Goal: Transaction & Acquisition: Purchase product/service

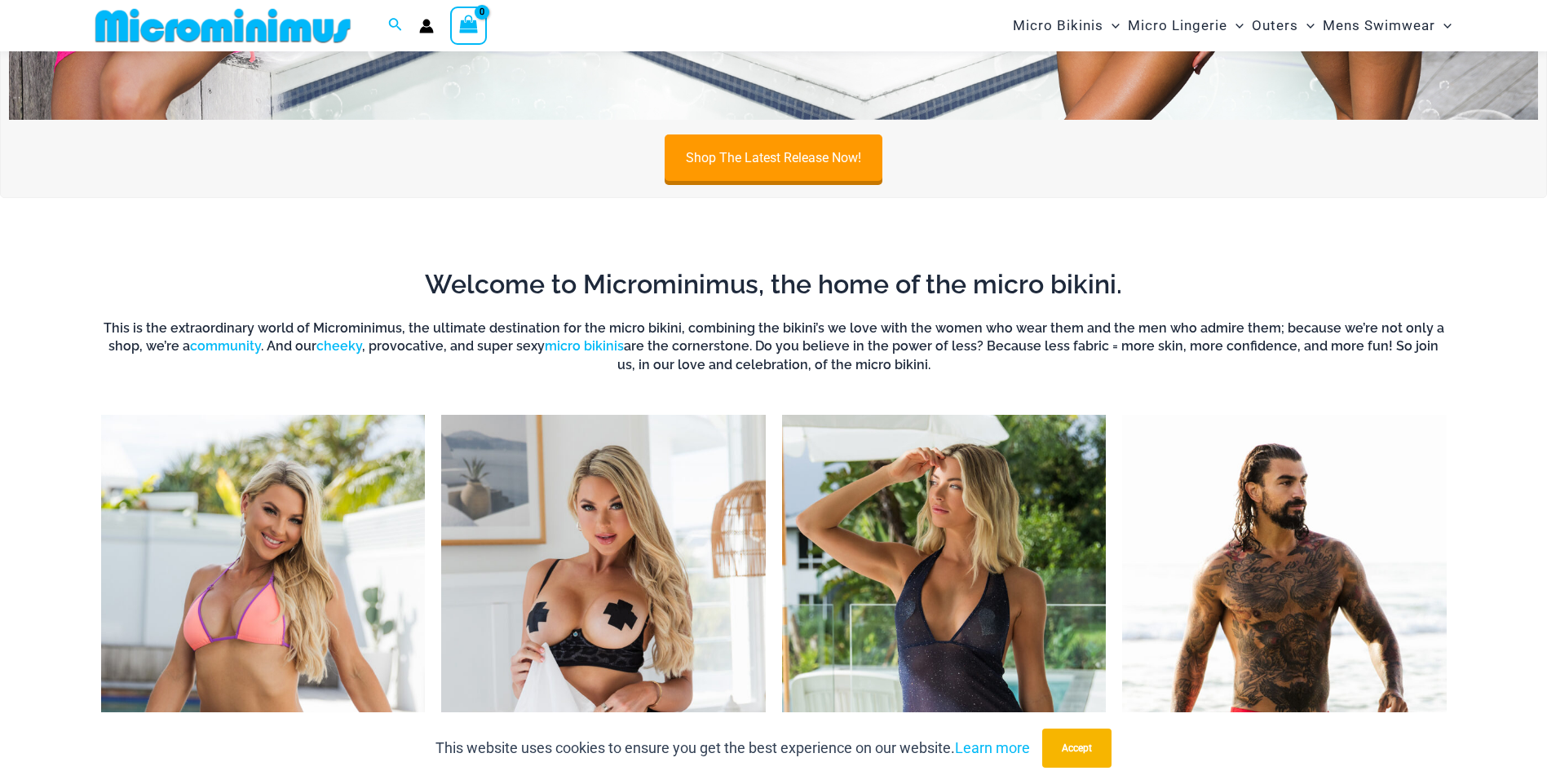
scroll to position [639, 0]
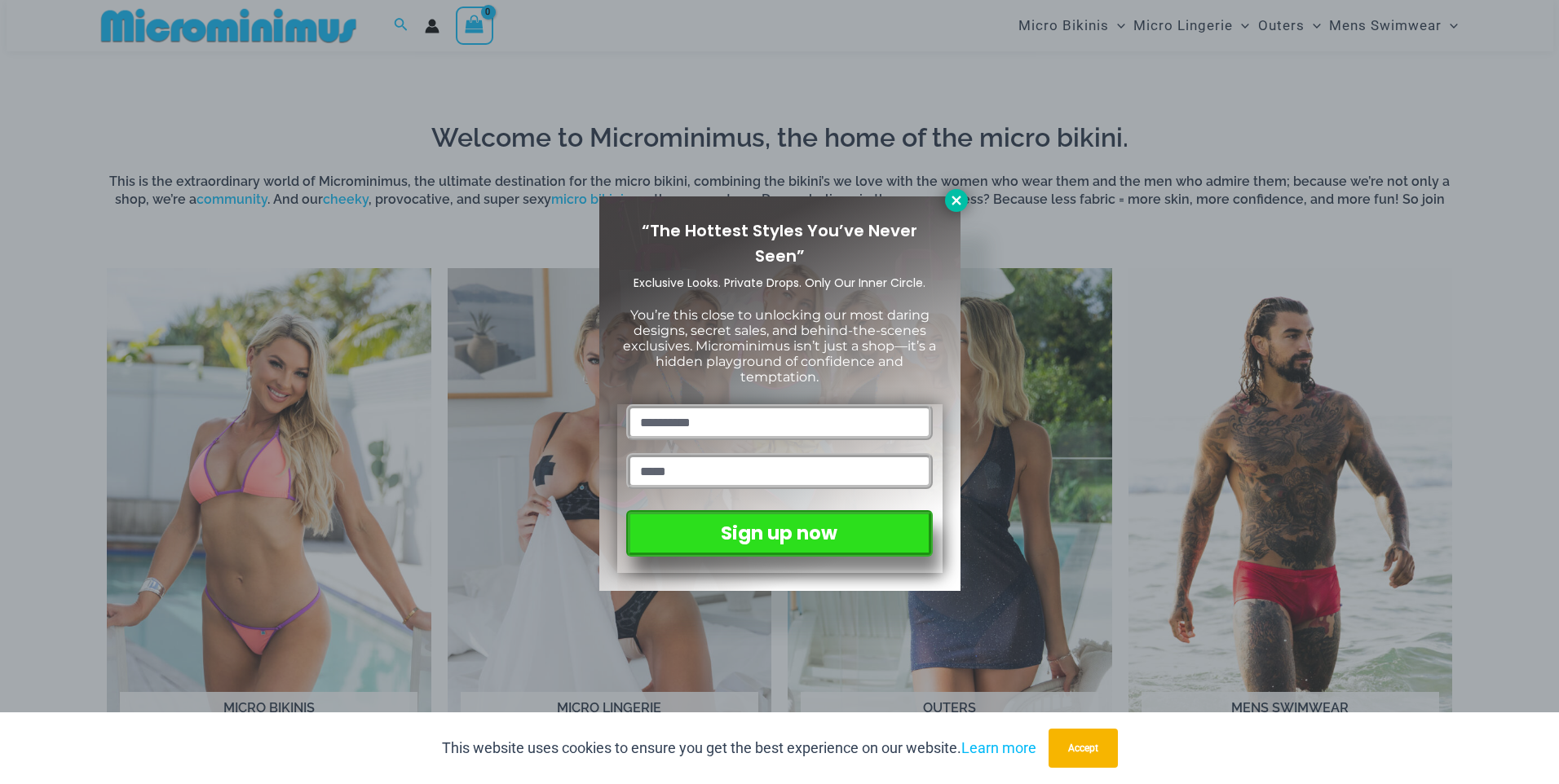
click at [961, 201] on icon at bounding box center [956, 200] width 15 height 15
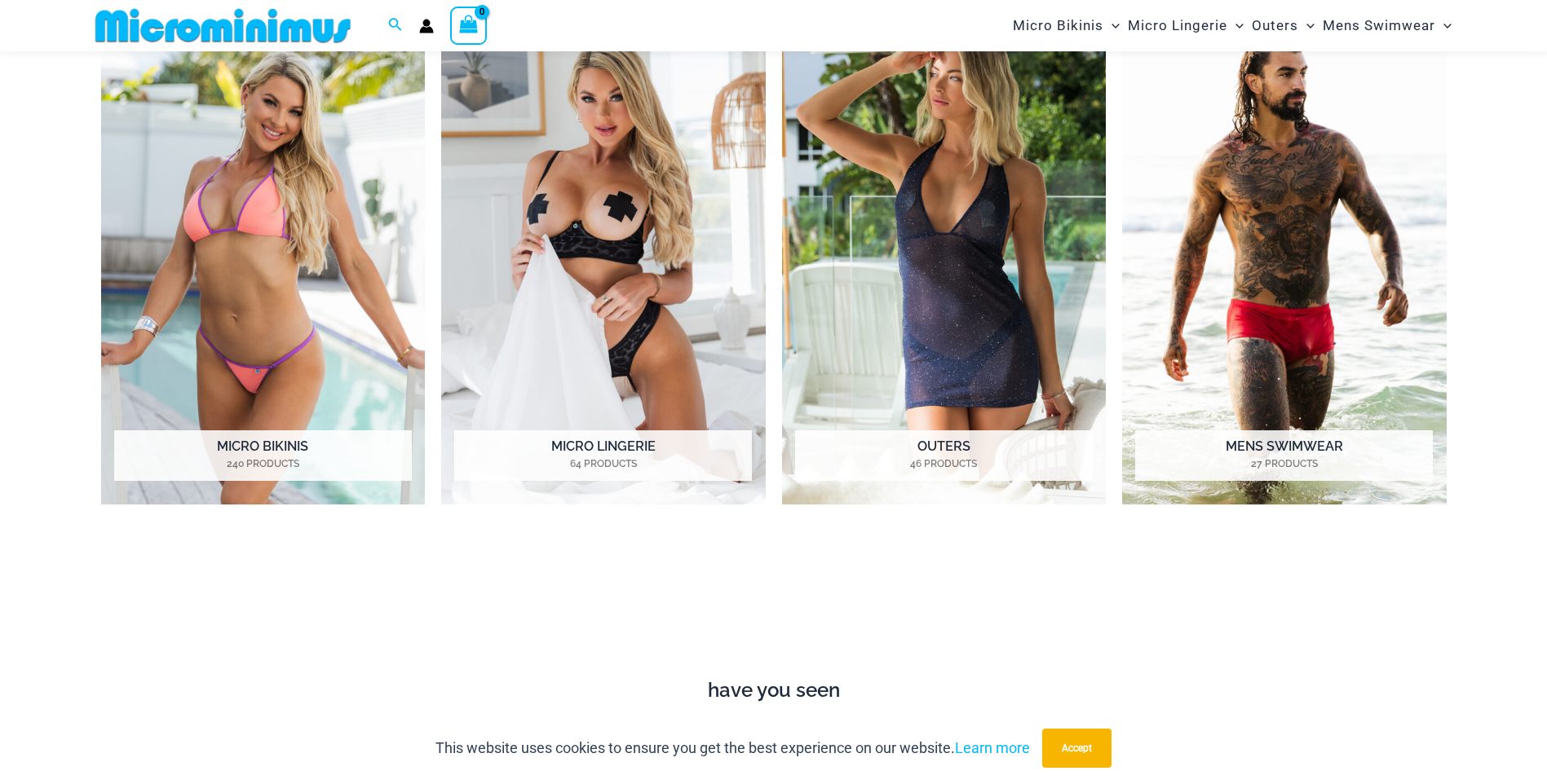
scroll to position [884, 0]
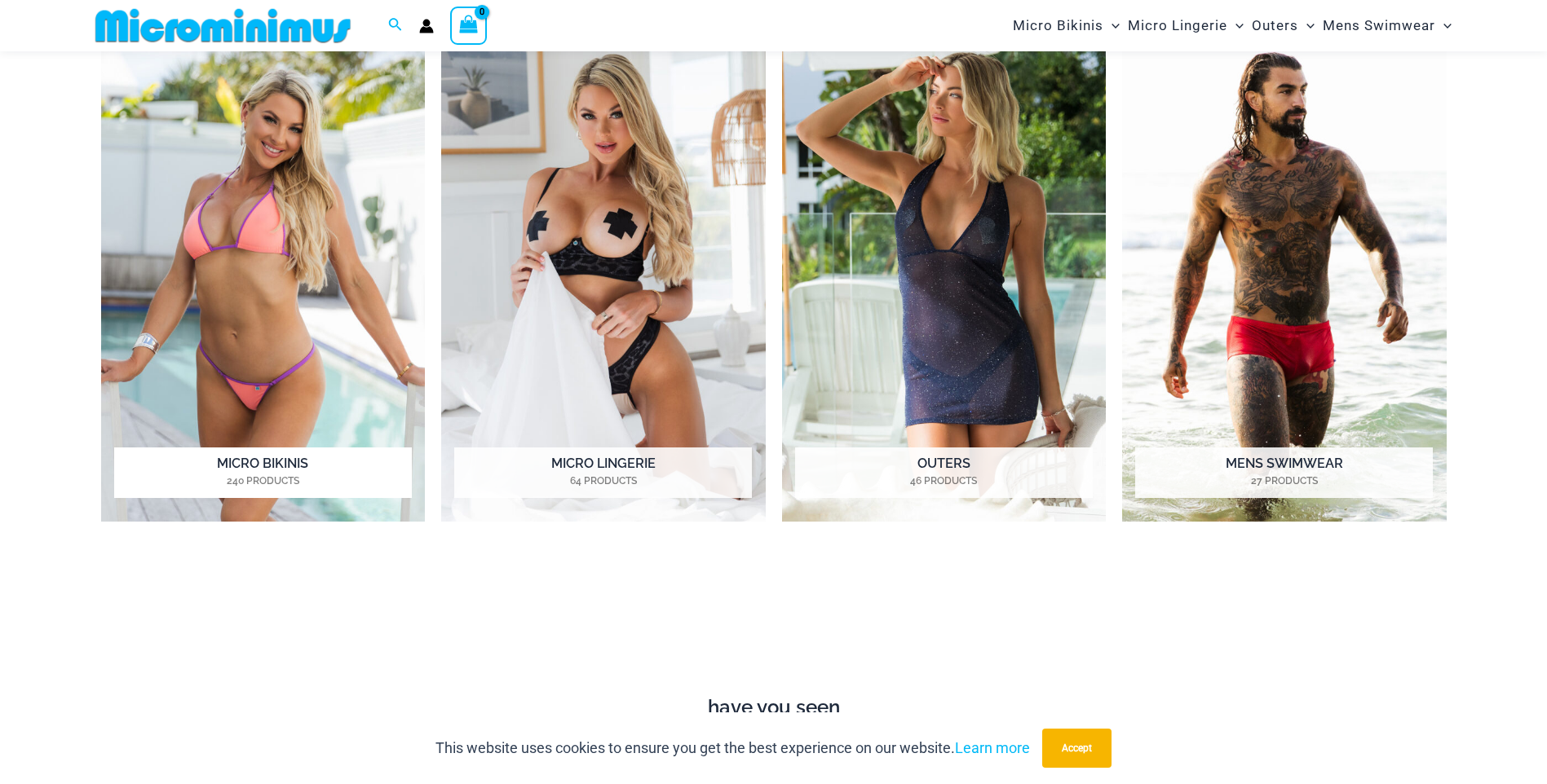
click at [262, 259] on img "Visit product category Micro Bikinis" at bounding box center [264, 272] width 324 height 498
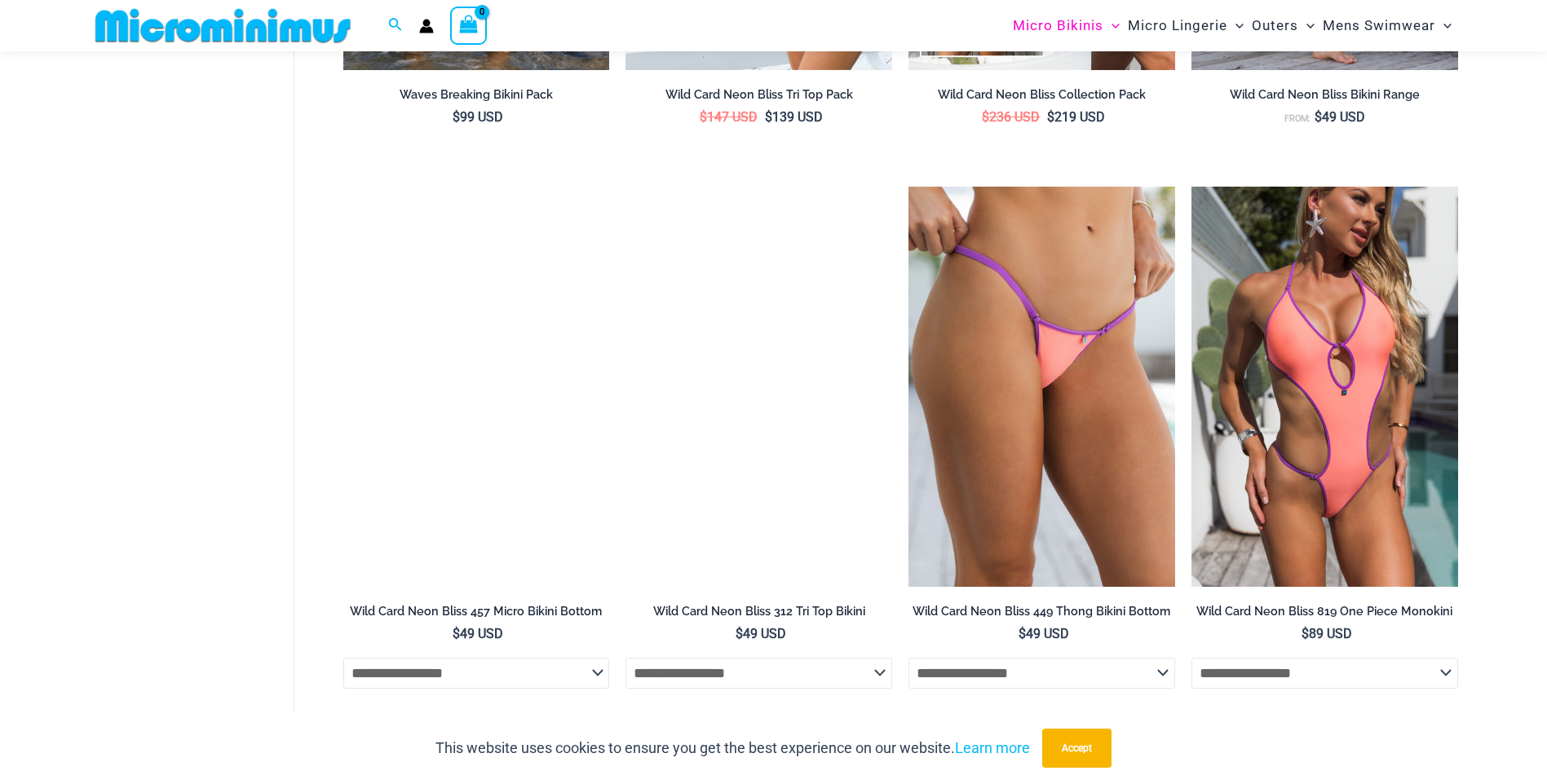
scroll to position [2025, 0]
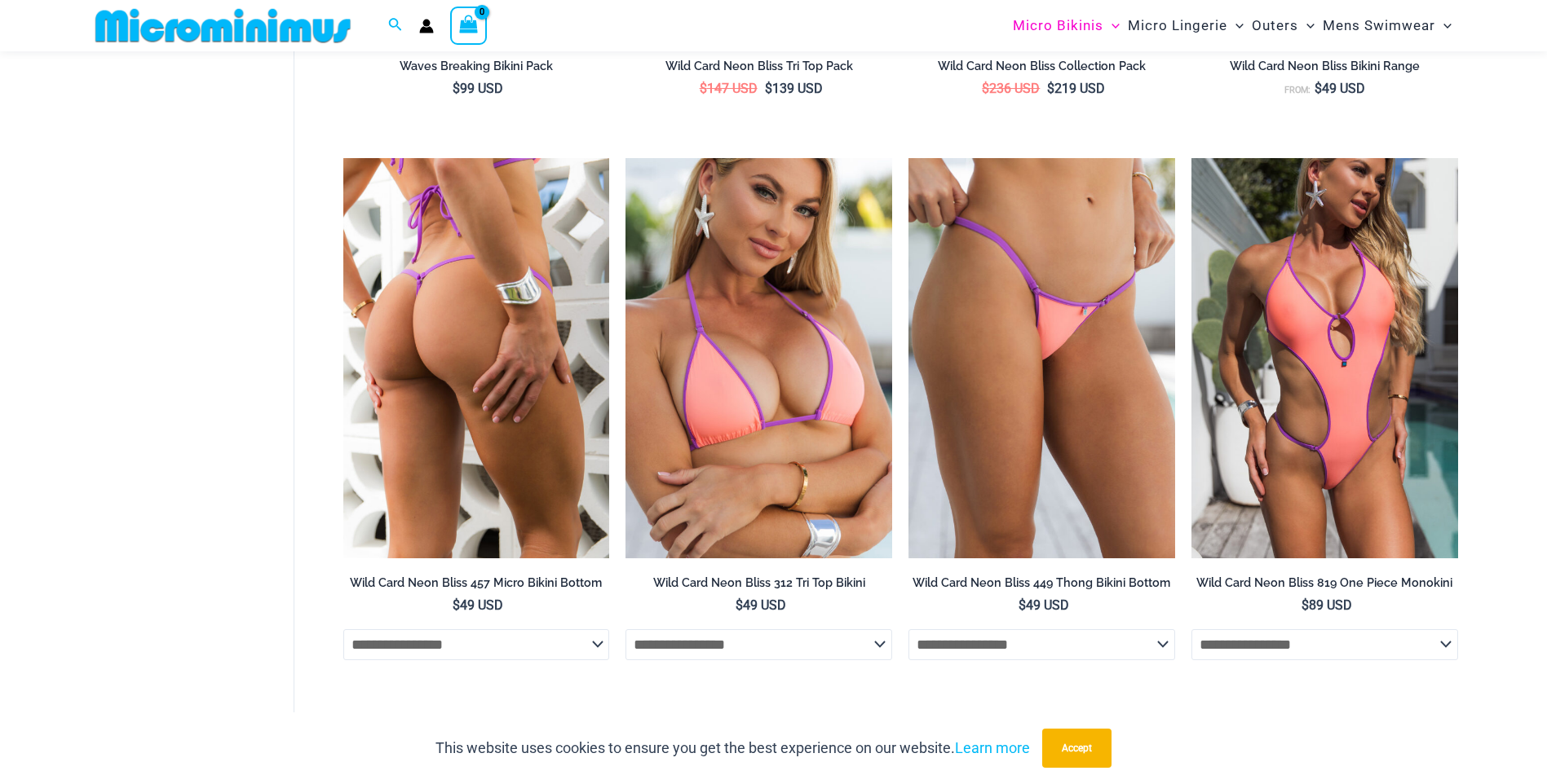
click at [397, 416] on img at bounding box center [477, 357] width 267 height 399
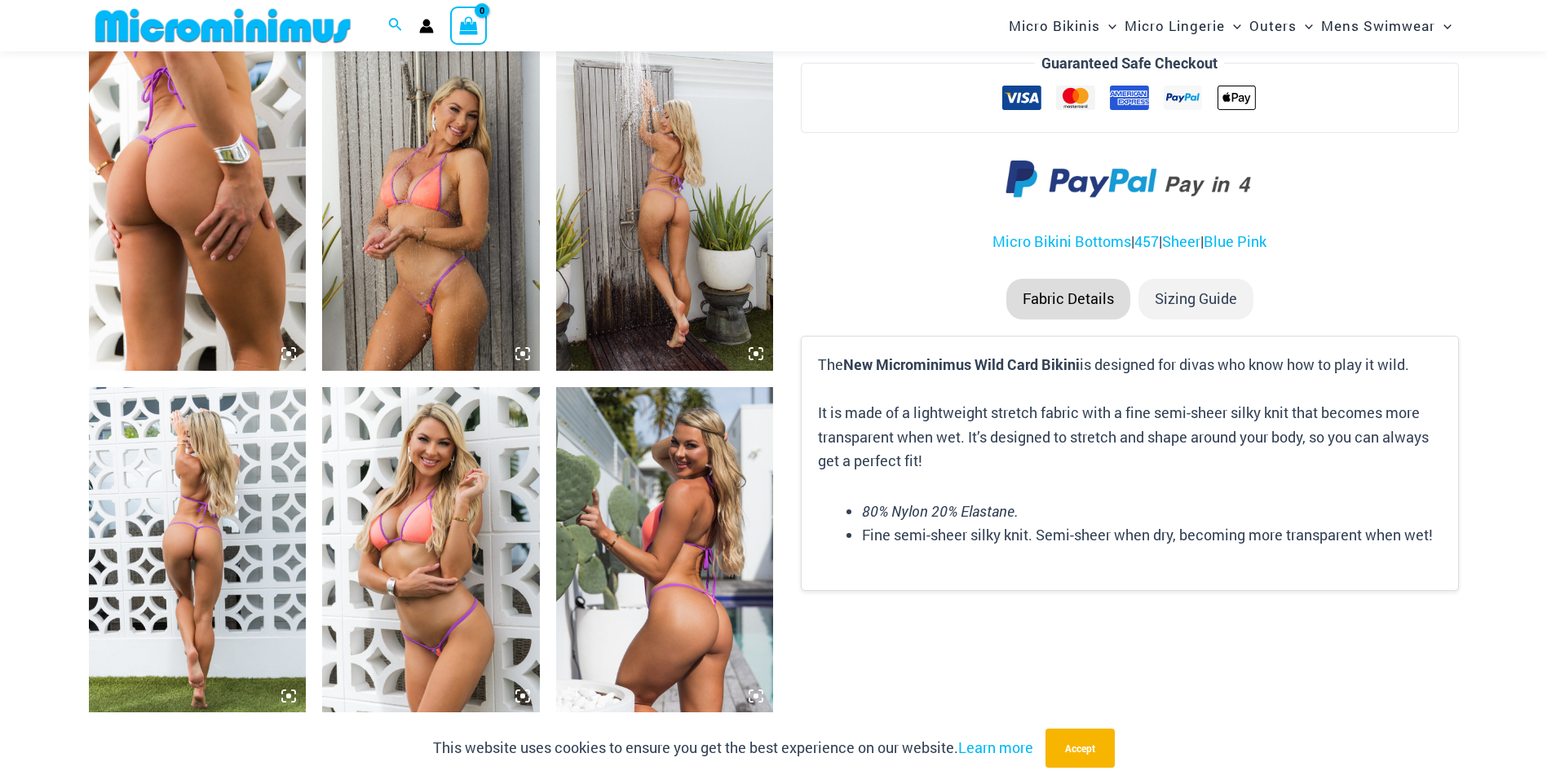
scroll to position [1292, 0]
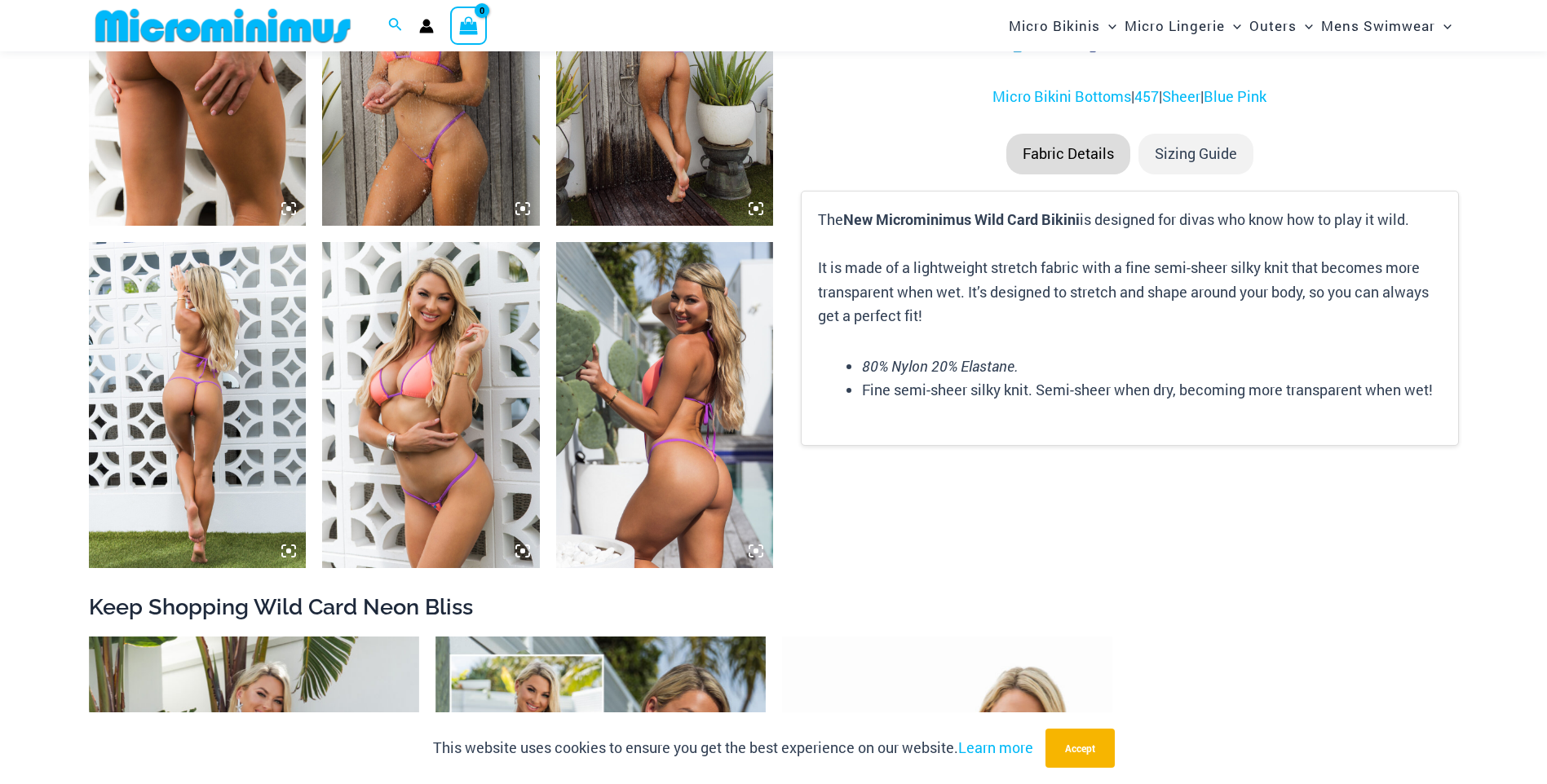
click at [202, 430] on img at bounding box center [198, 405] width 218 height 326
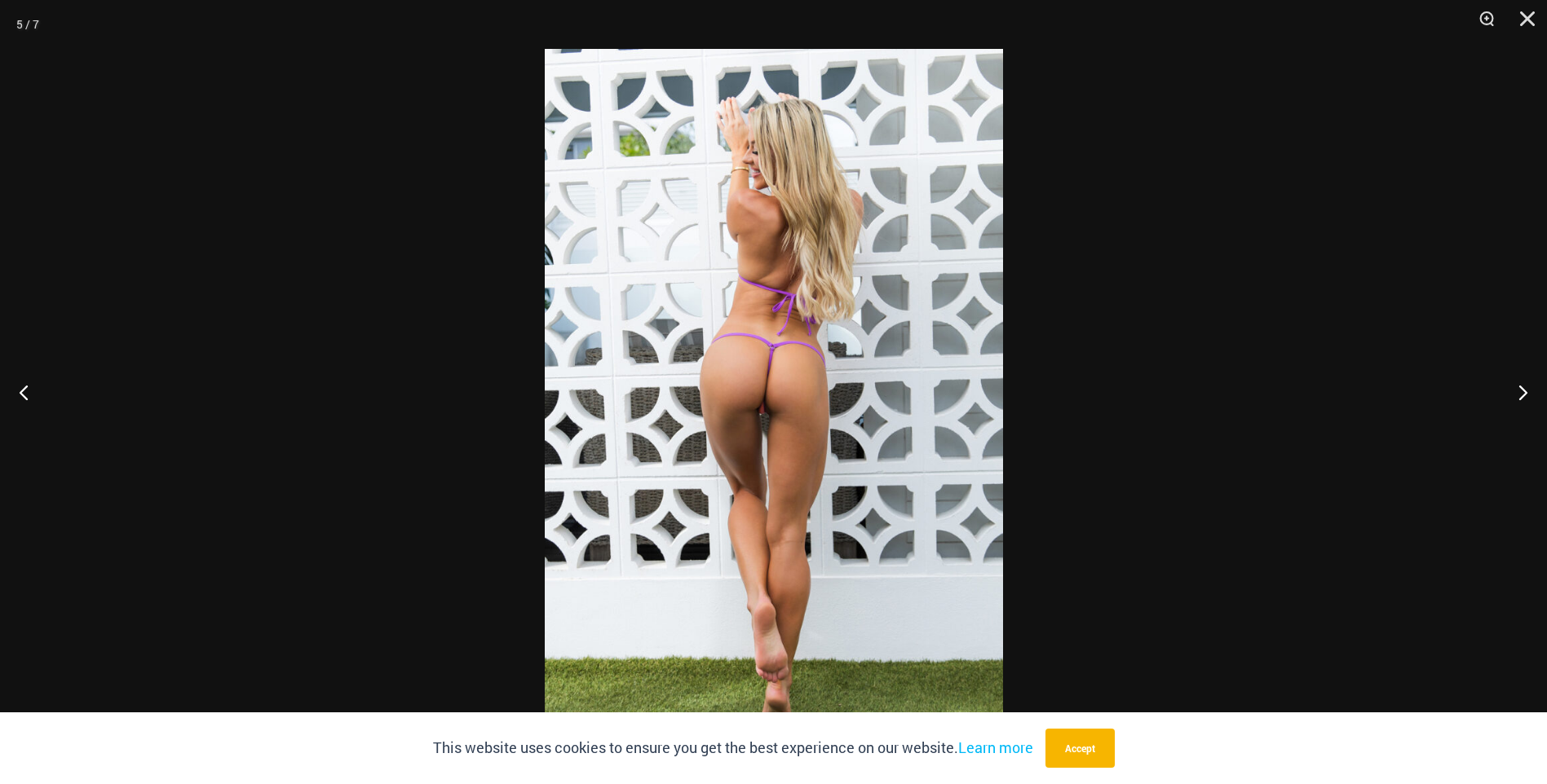
click at [782, 446] on img at bounding box center [774, 392] width 458 height 687
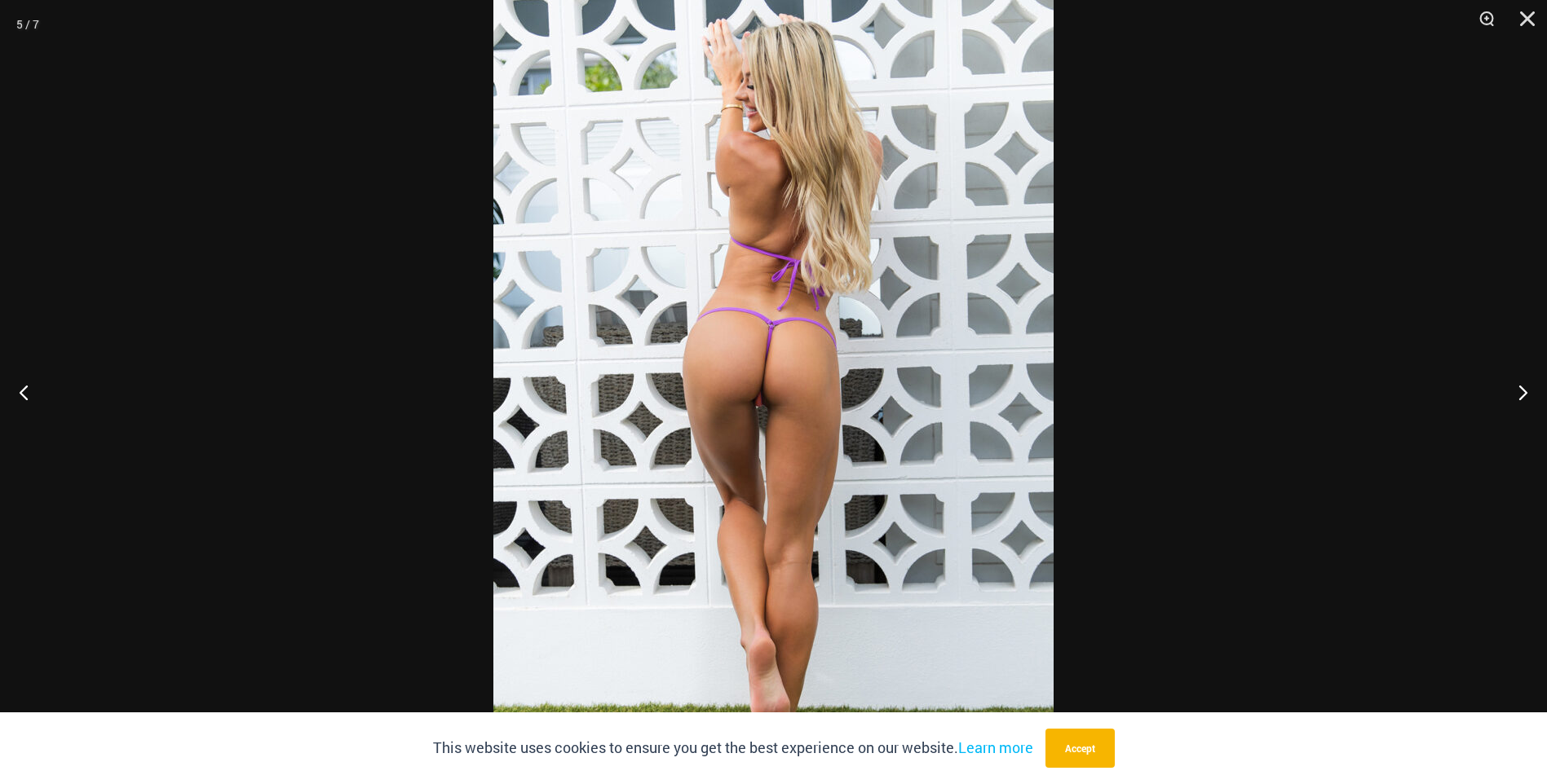
click at [1179, 490] on div at bounding box center [774, 392] width 1547 height 784
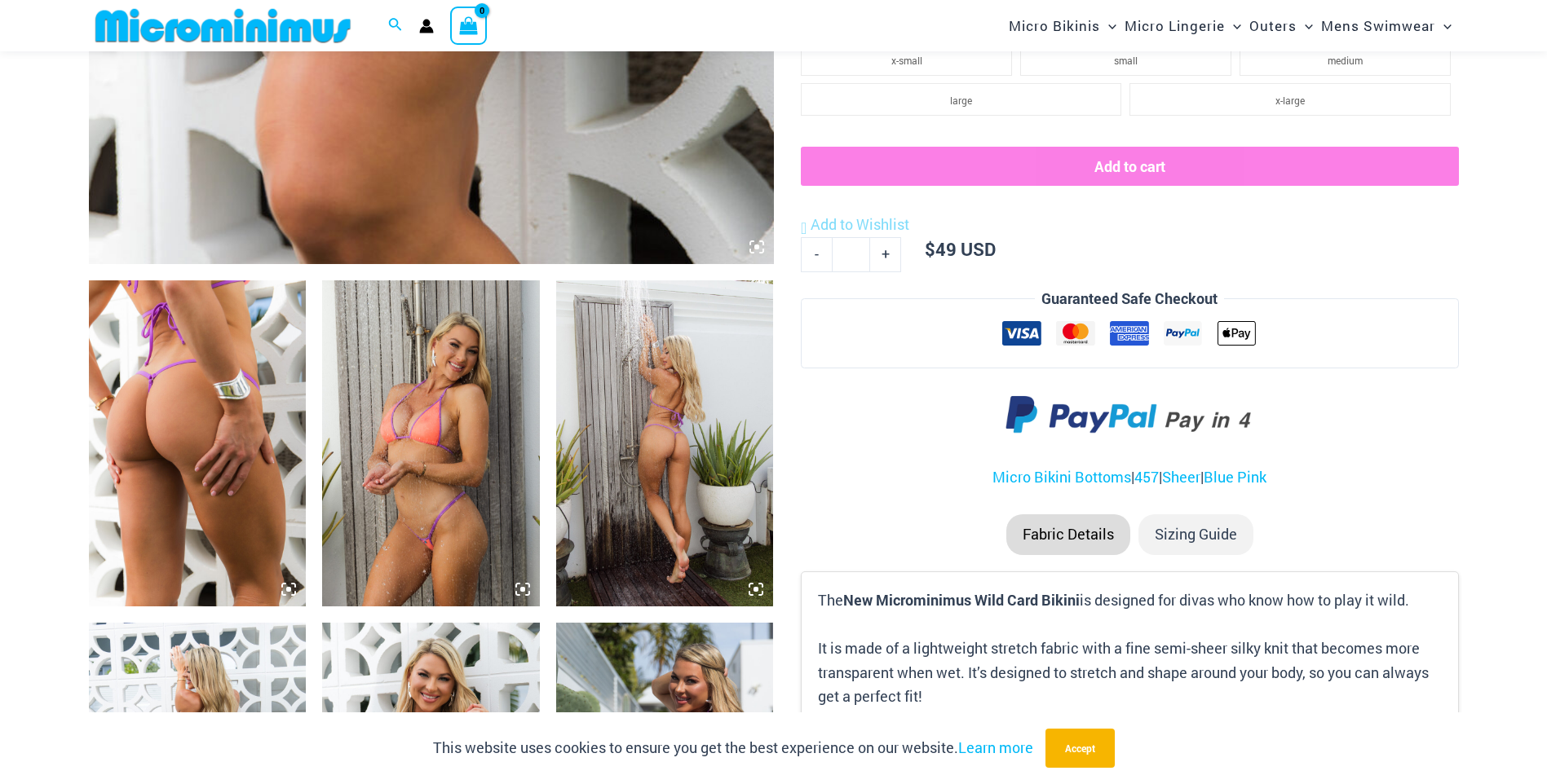
scroll to position [885, 0]
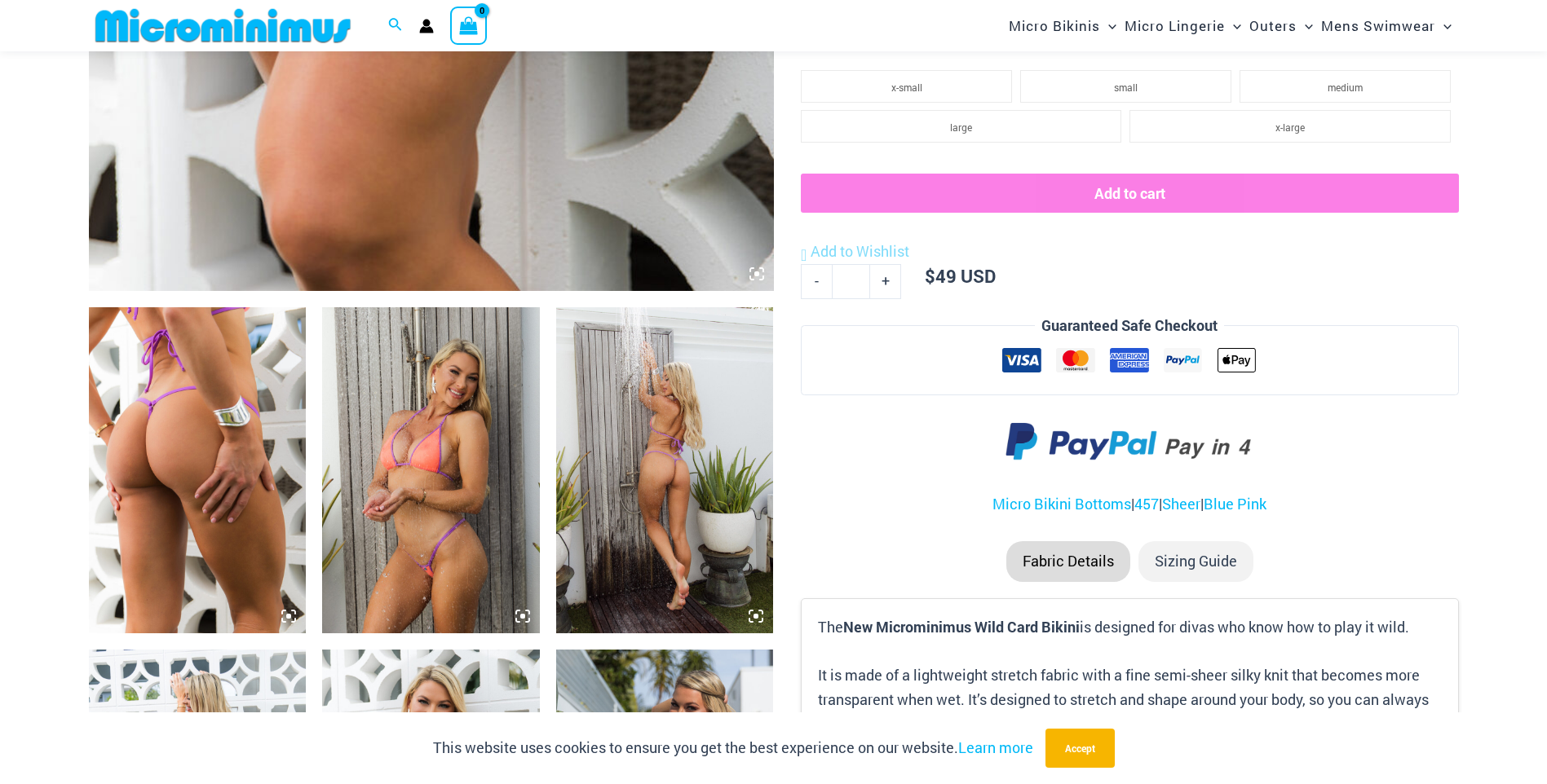
click at [195, 408] on img at bounding box center [198, 471] width 218 height 326
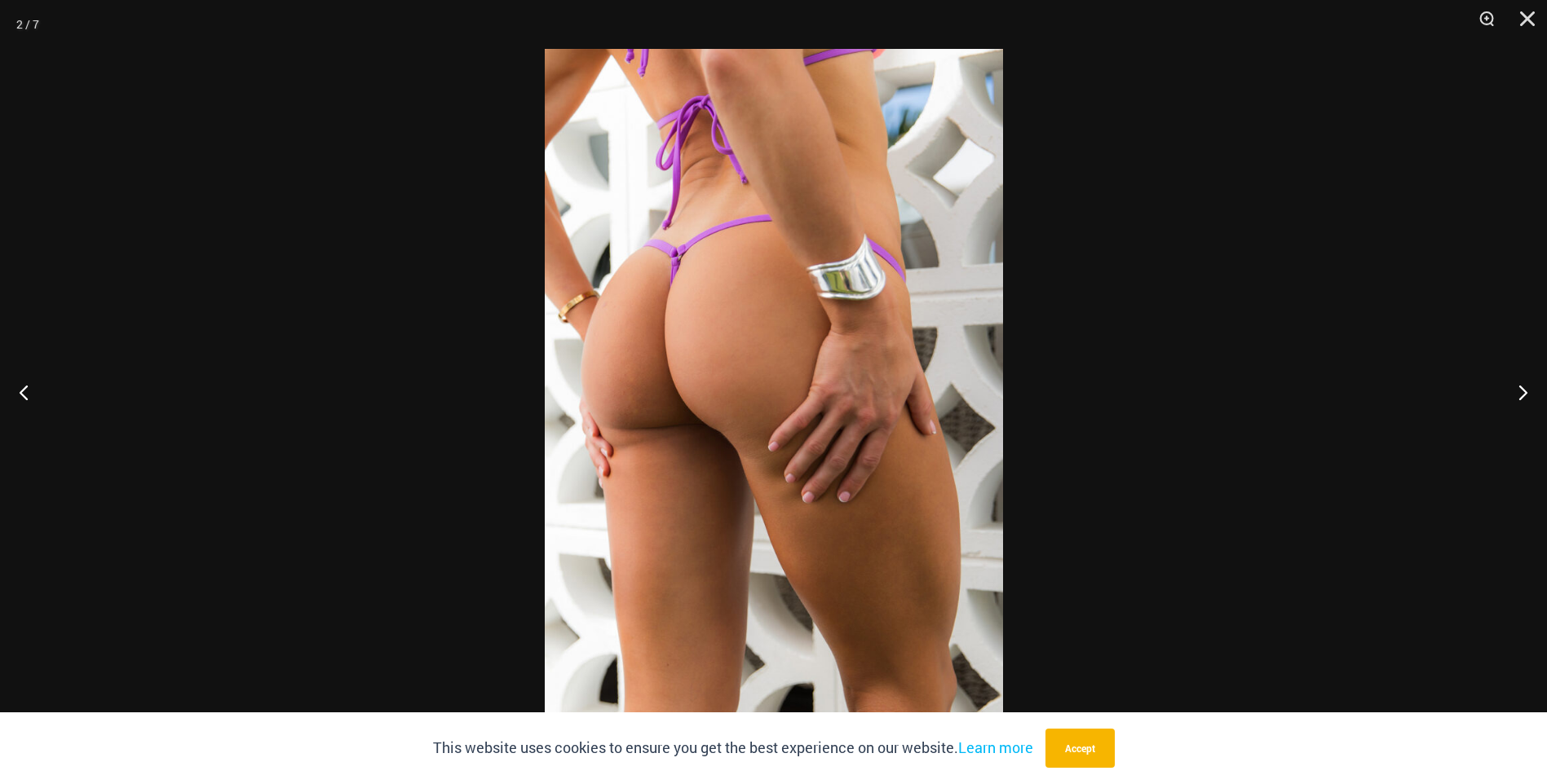
click at [675, 428] on img at bounding box center [774, 392] width 458 height 687
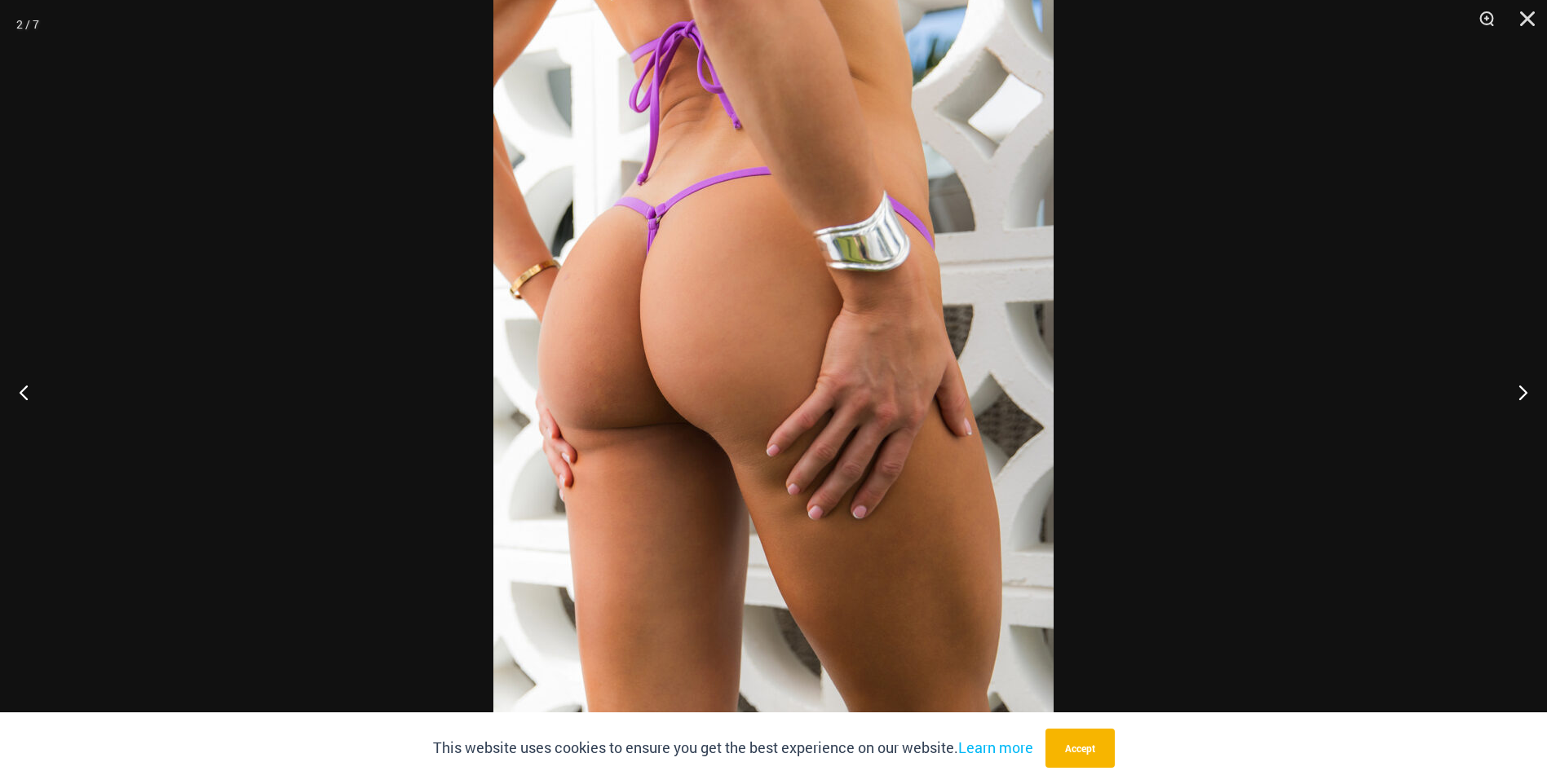
click at [349, 366] on div at bounding box center [774, 392] width 1547 height 784
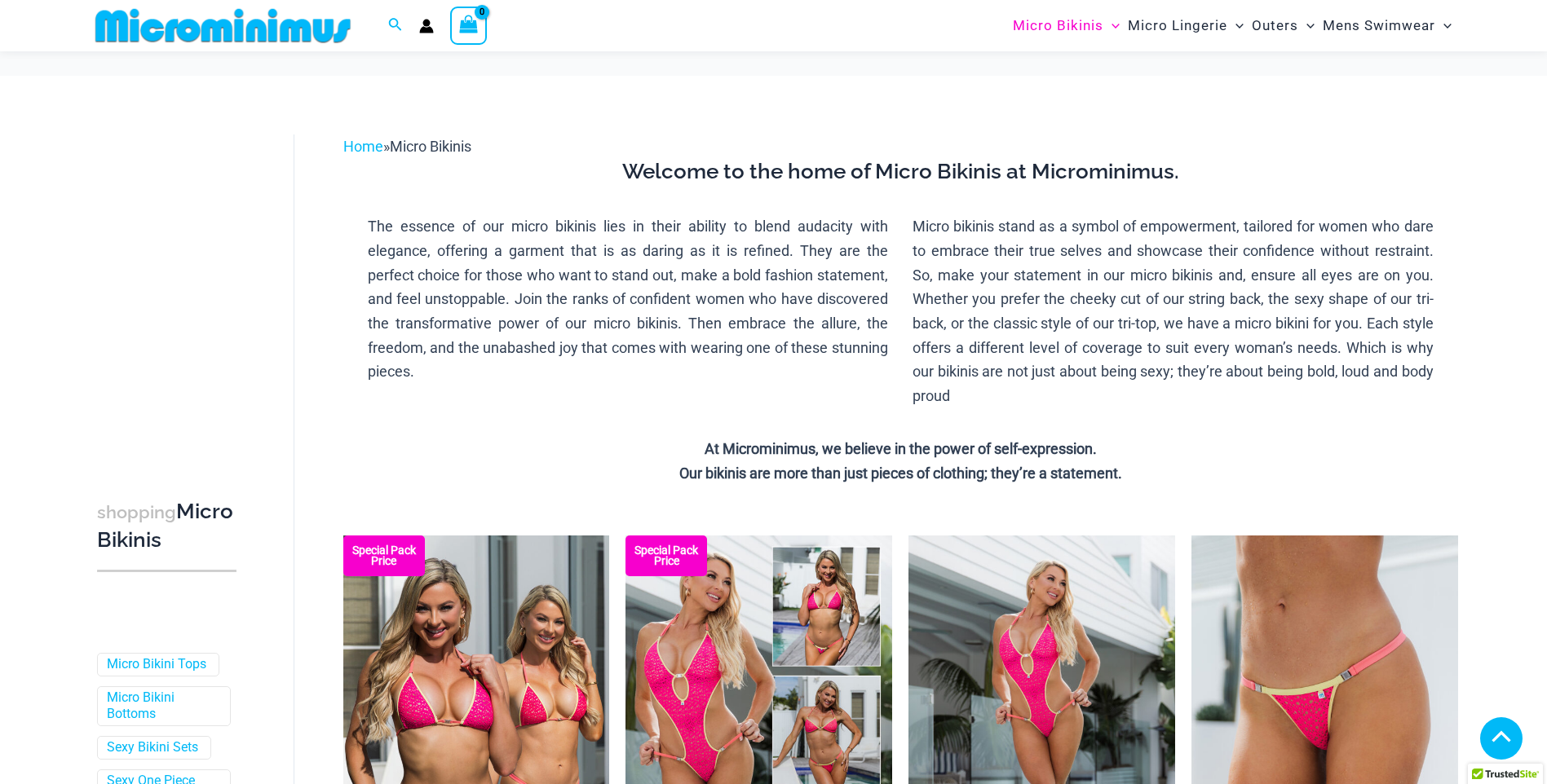
scroll to position [776, 0]
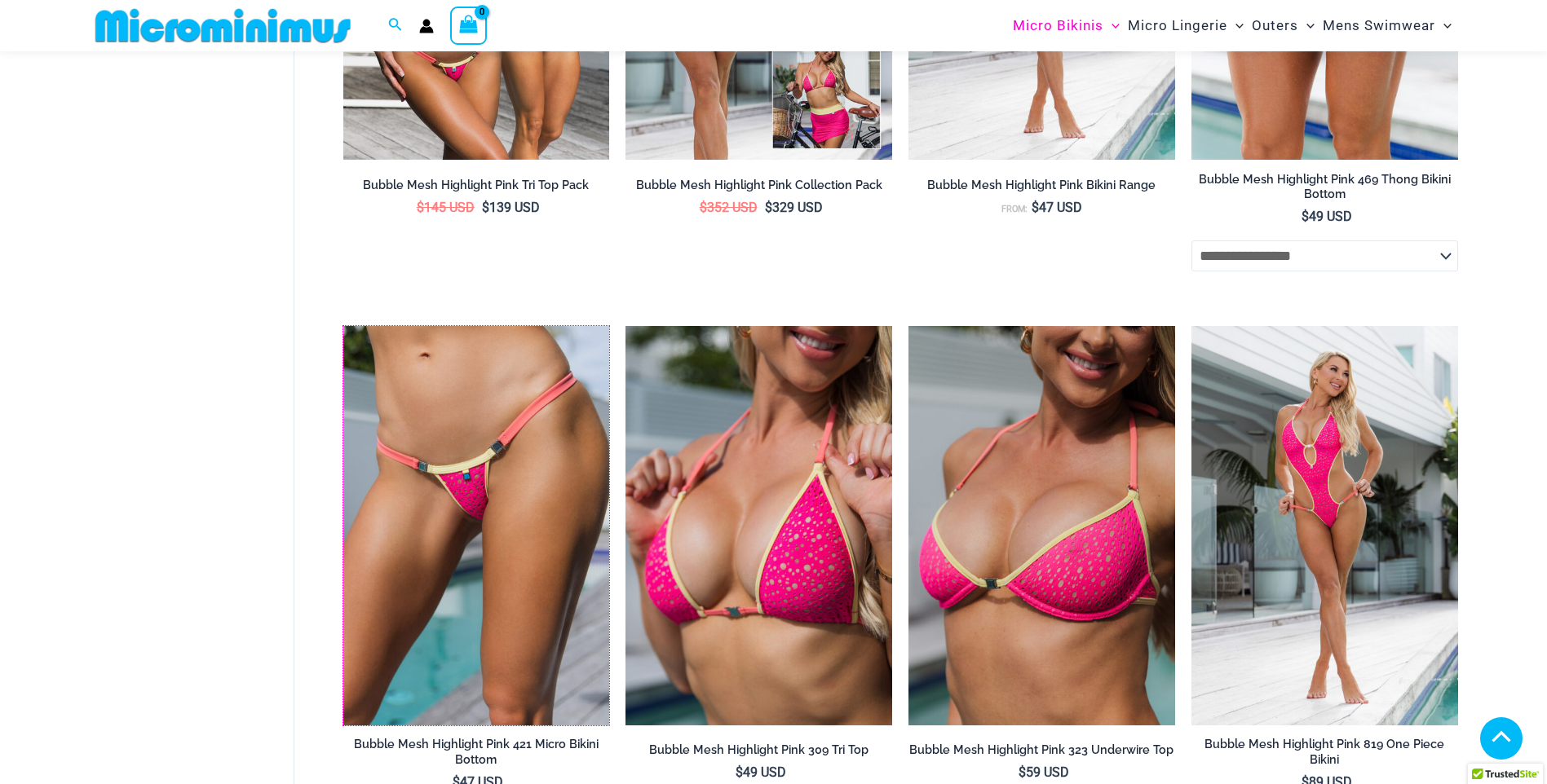
click at [344, 326] on img at bounding box center [344, 326] width 0 height 0
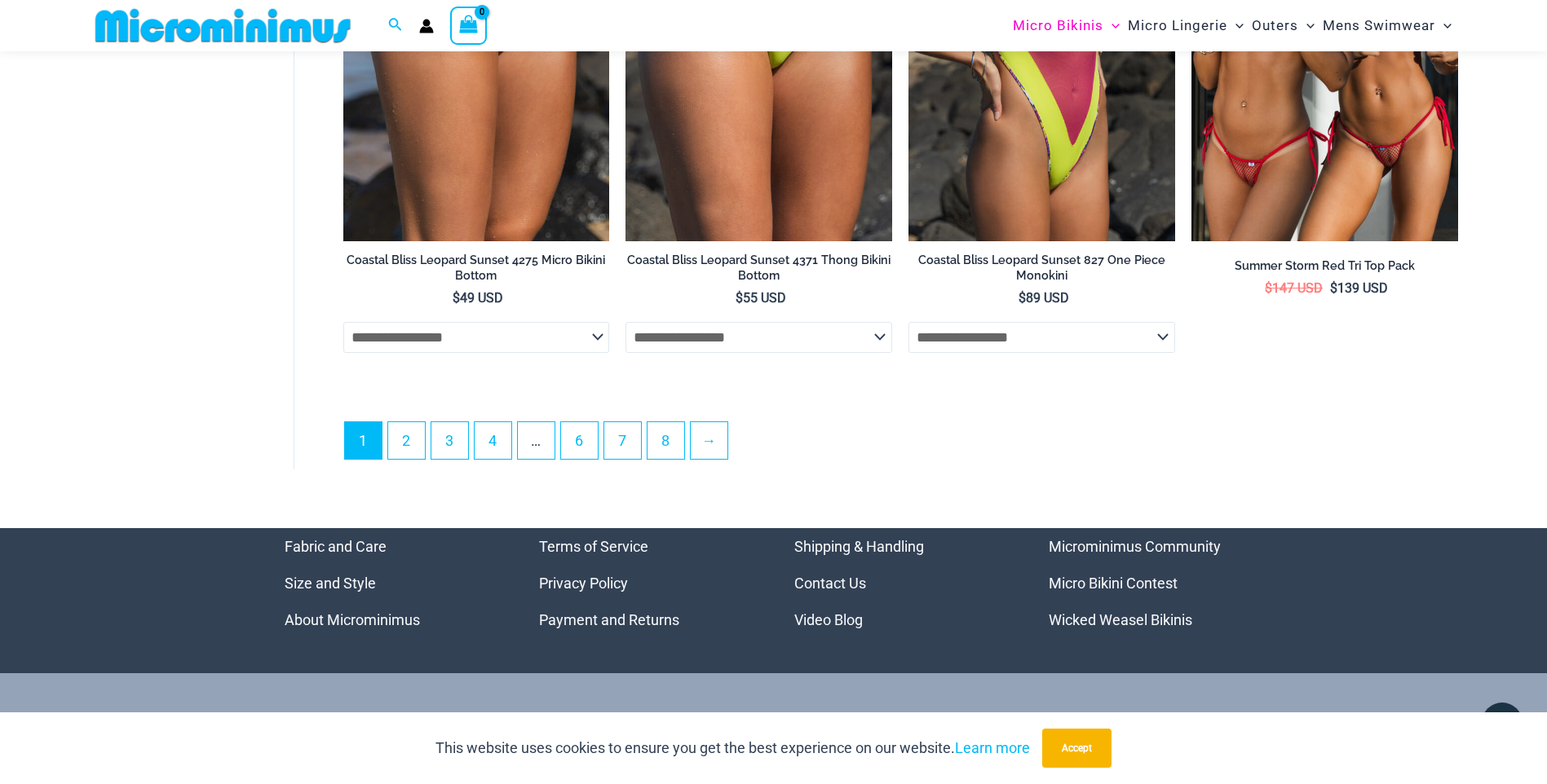
scroll to position [4688, 0]
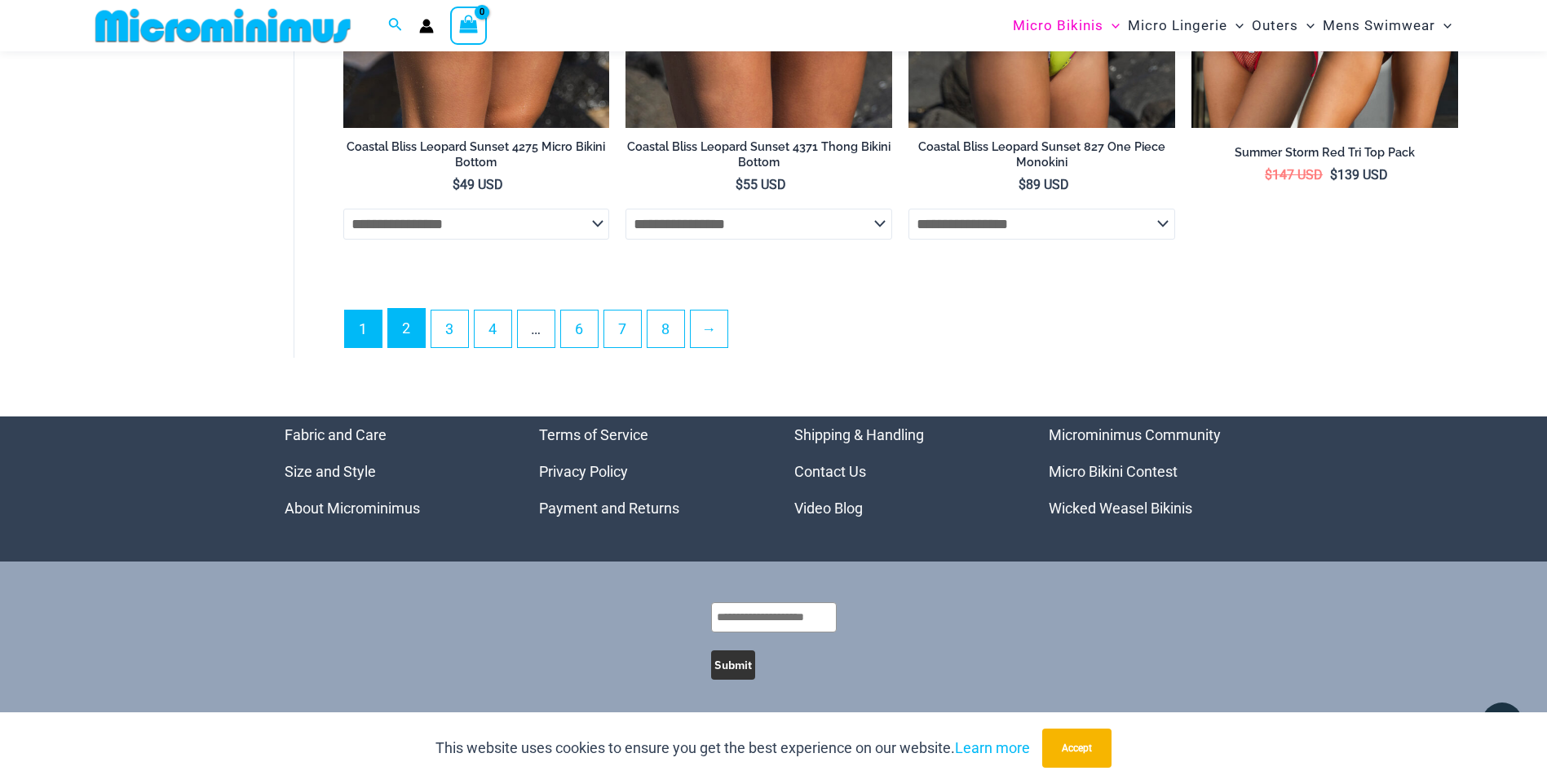
click at [410, 337] on link "2" at bounding box center [407, 328] width 37 height 38
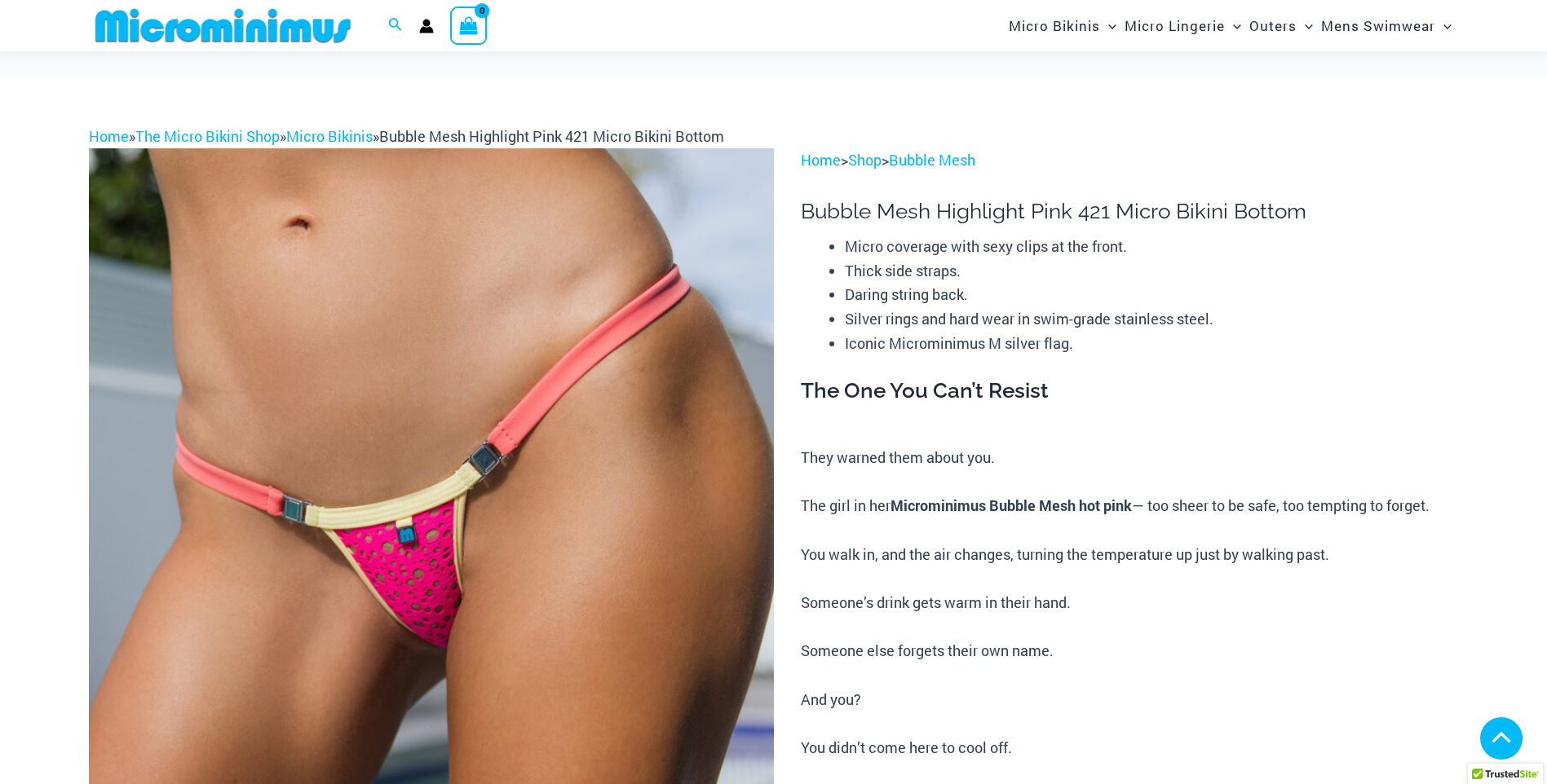
scroll to position [1220, 0]
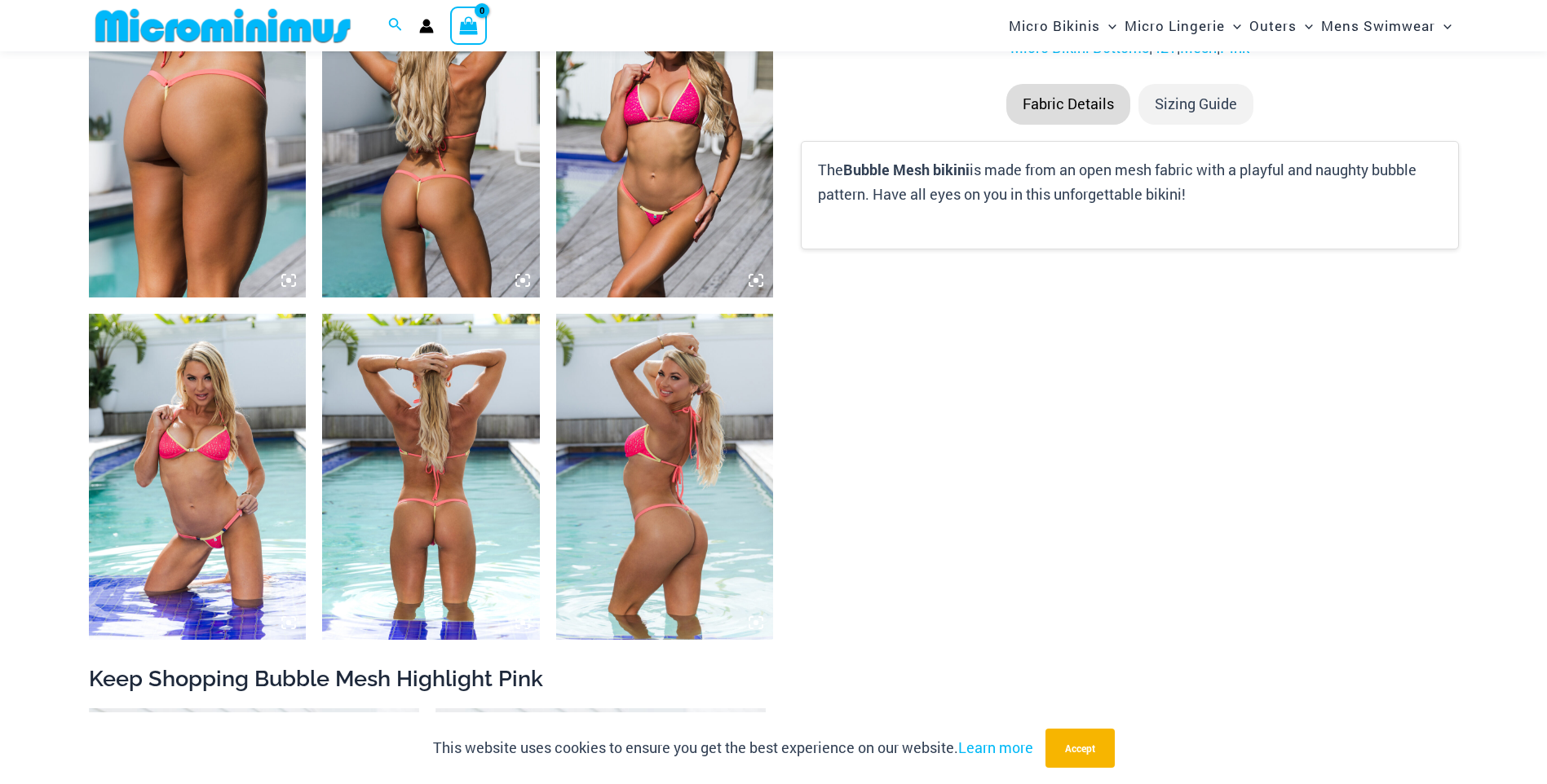
click at [440, 495] on img at bounding box center [431, 477] width 218 height 326
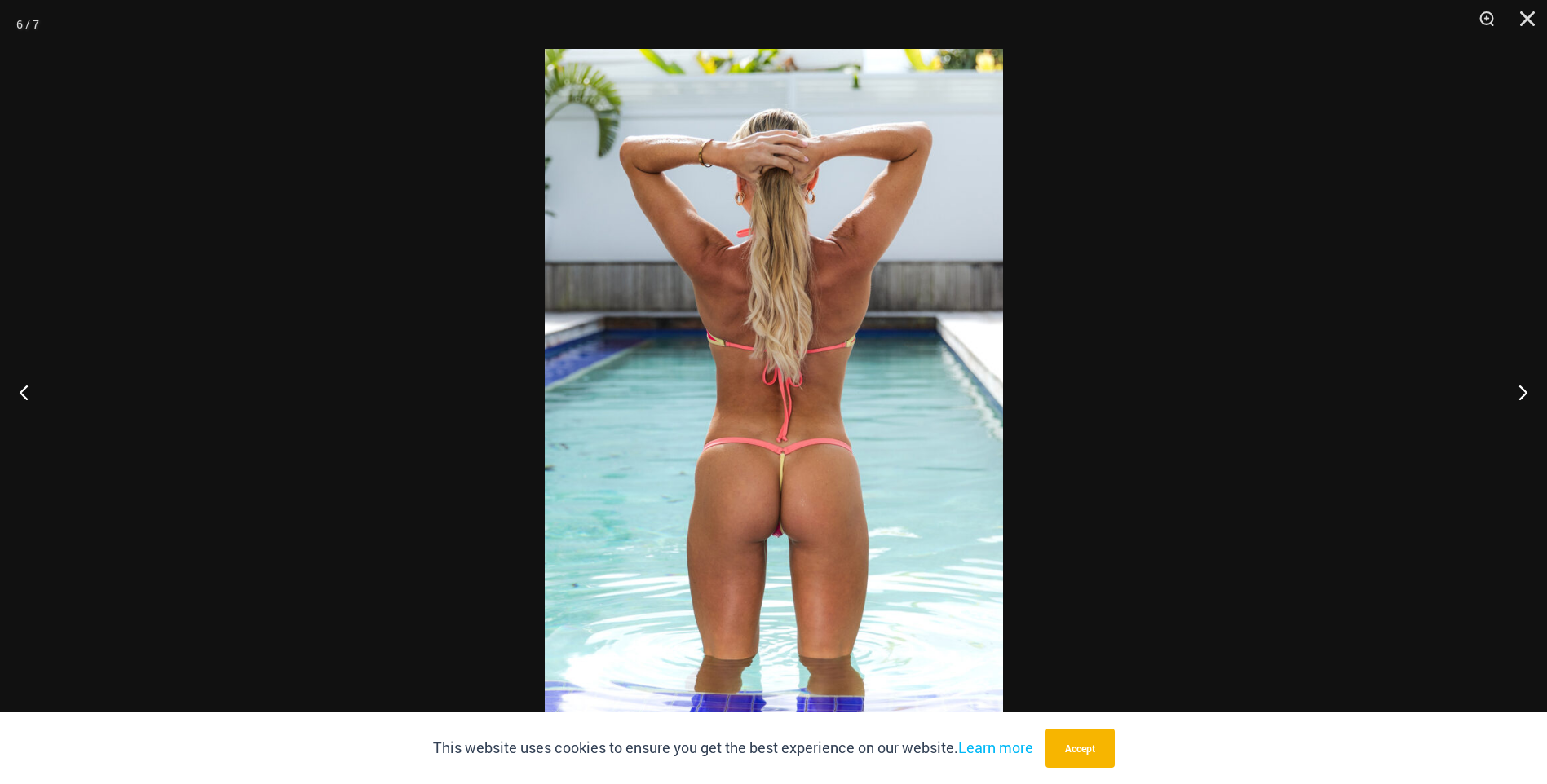
click at [781, 530] on img at bounding box center [774, 392] width 458 height 687
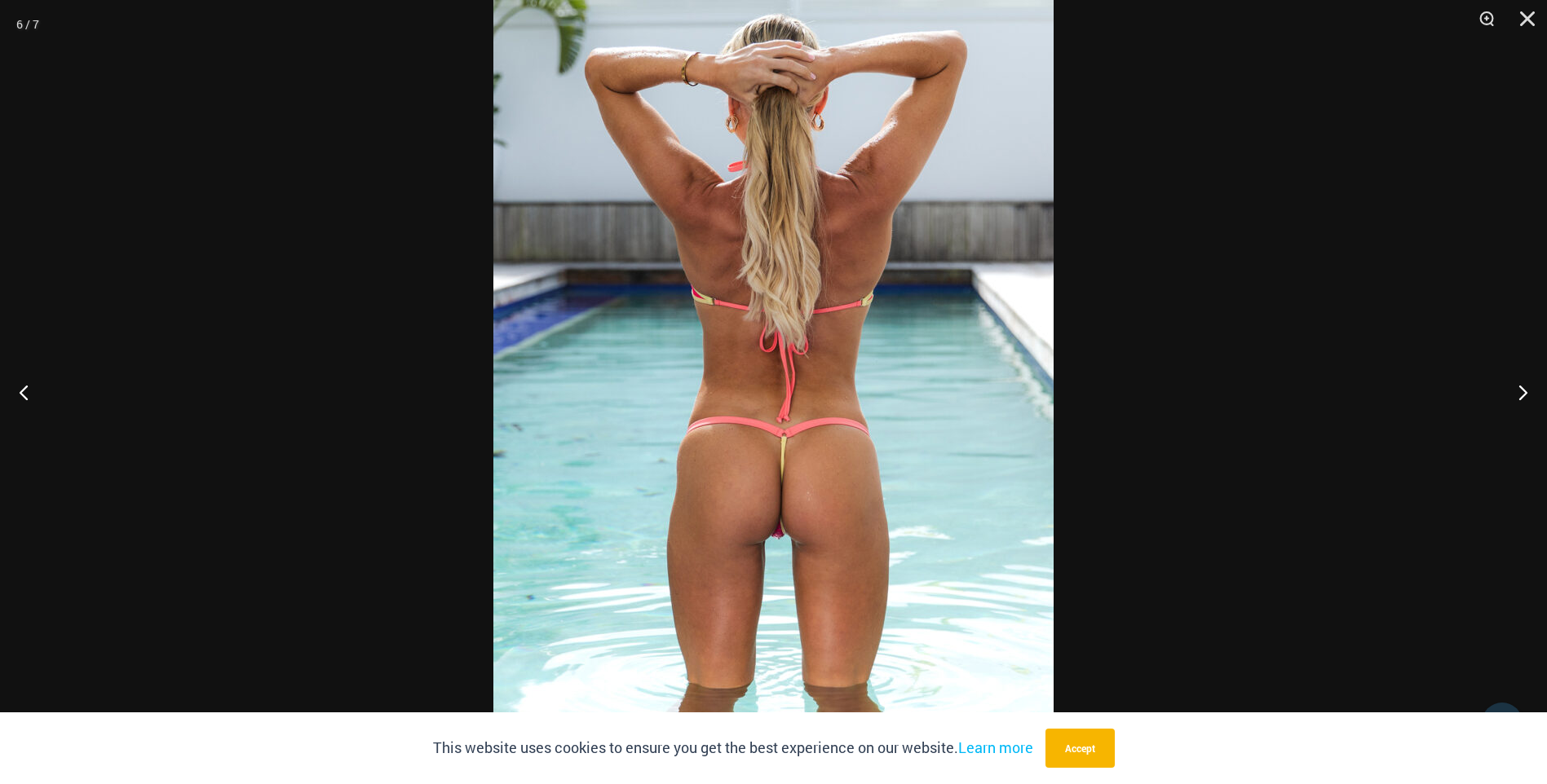
click at [263, 220] on div at bounding box center [774, 392] width 1547 height 784
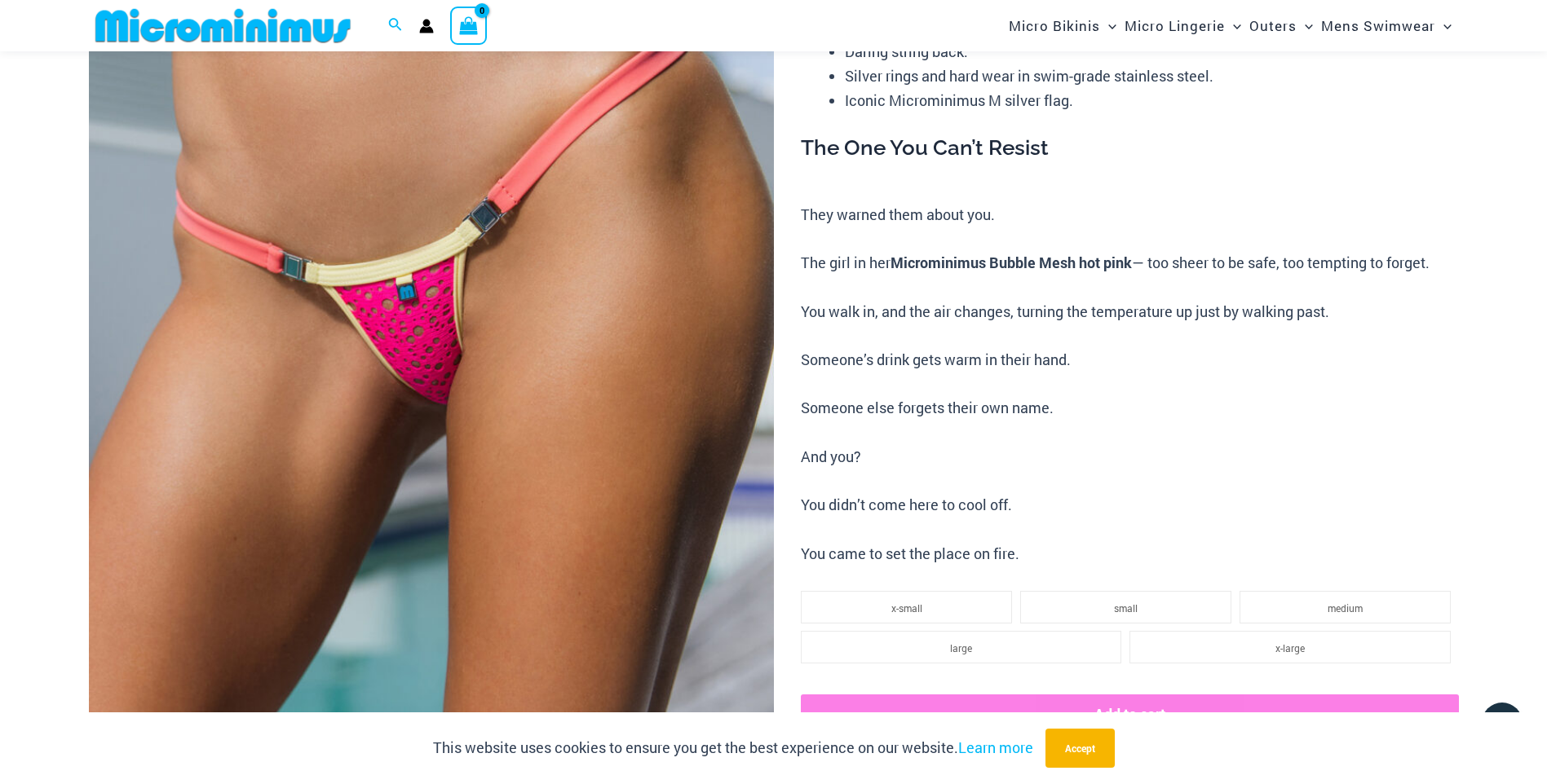
scroll to position [242, 0]
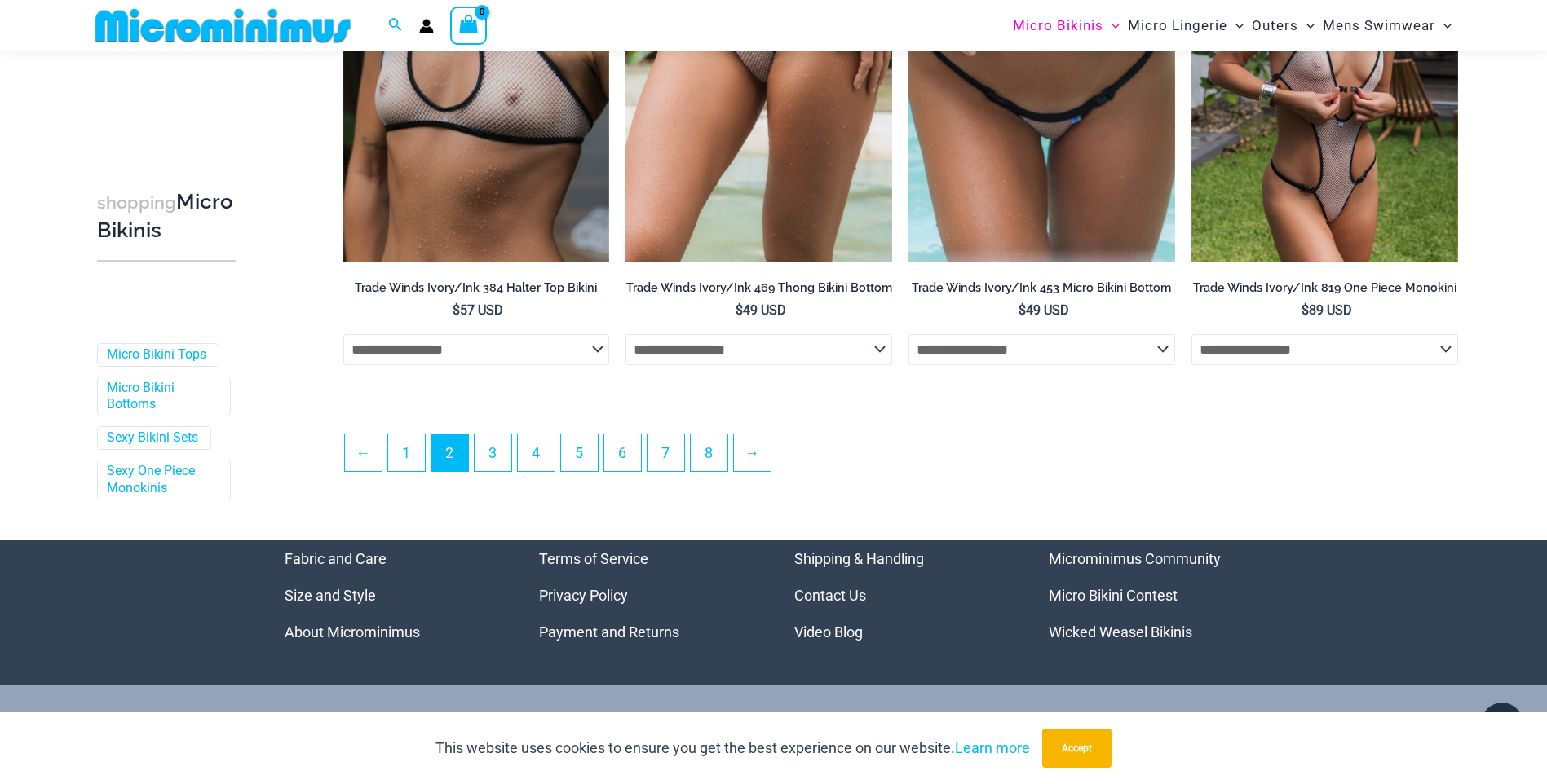
scroll to position [4364, 0]
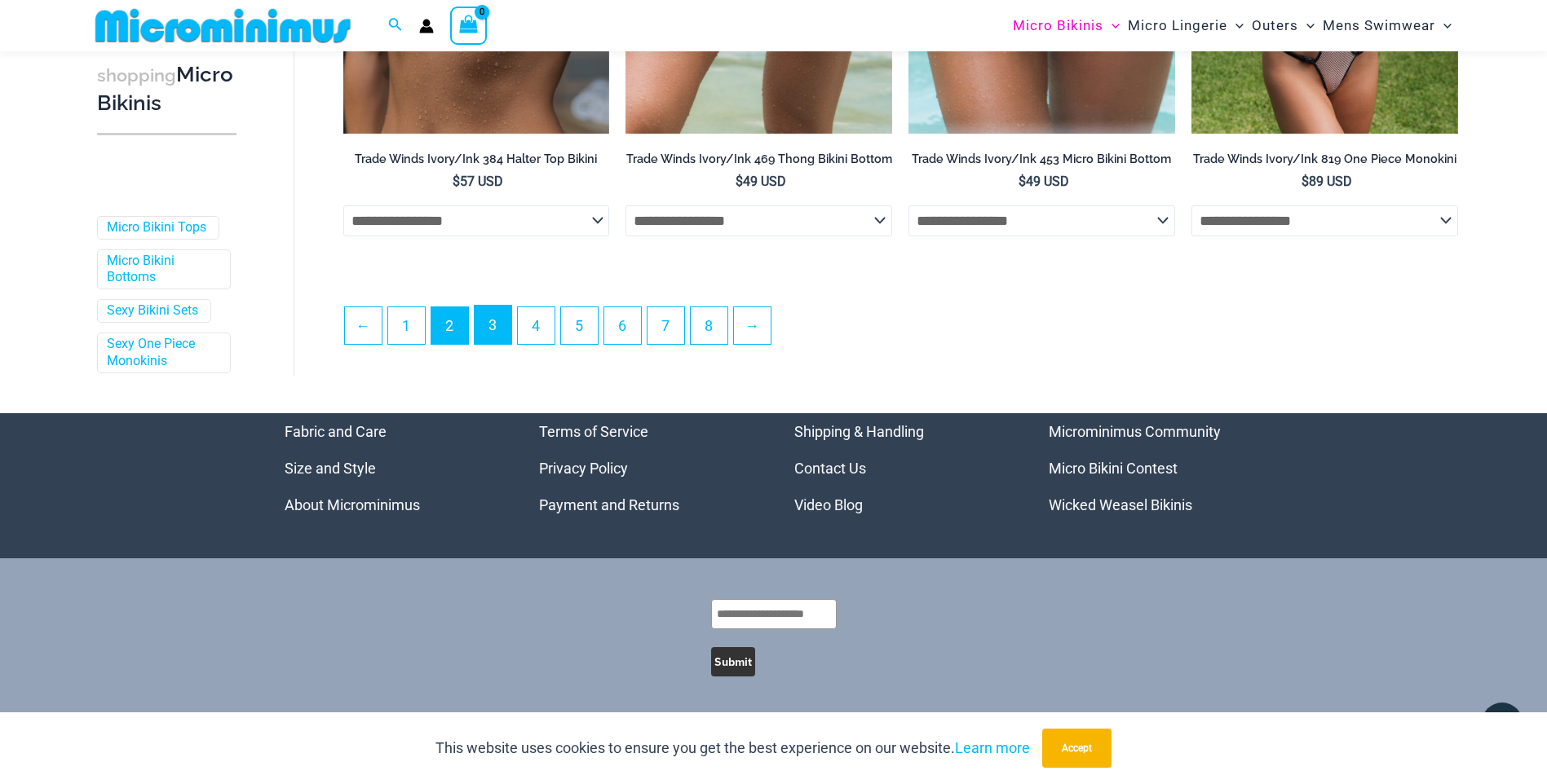
click at [486, 323] on link "3" at bounding box center [493, 325] width 37 height 38
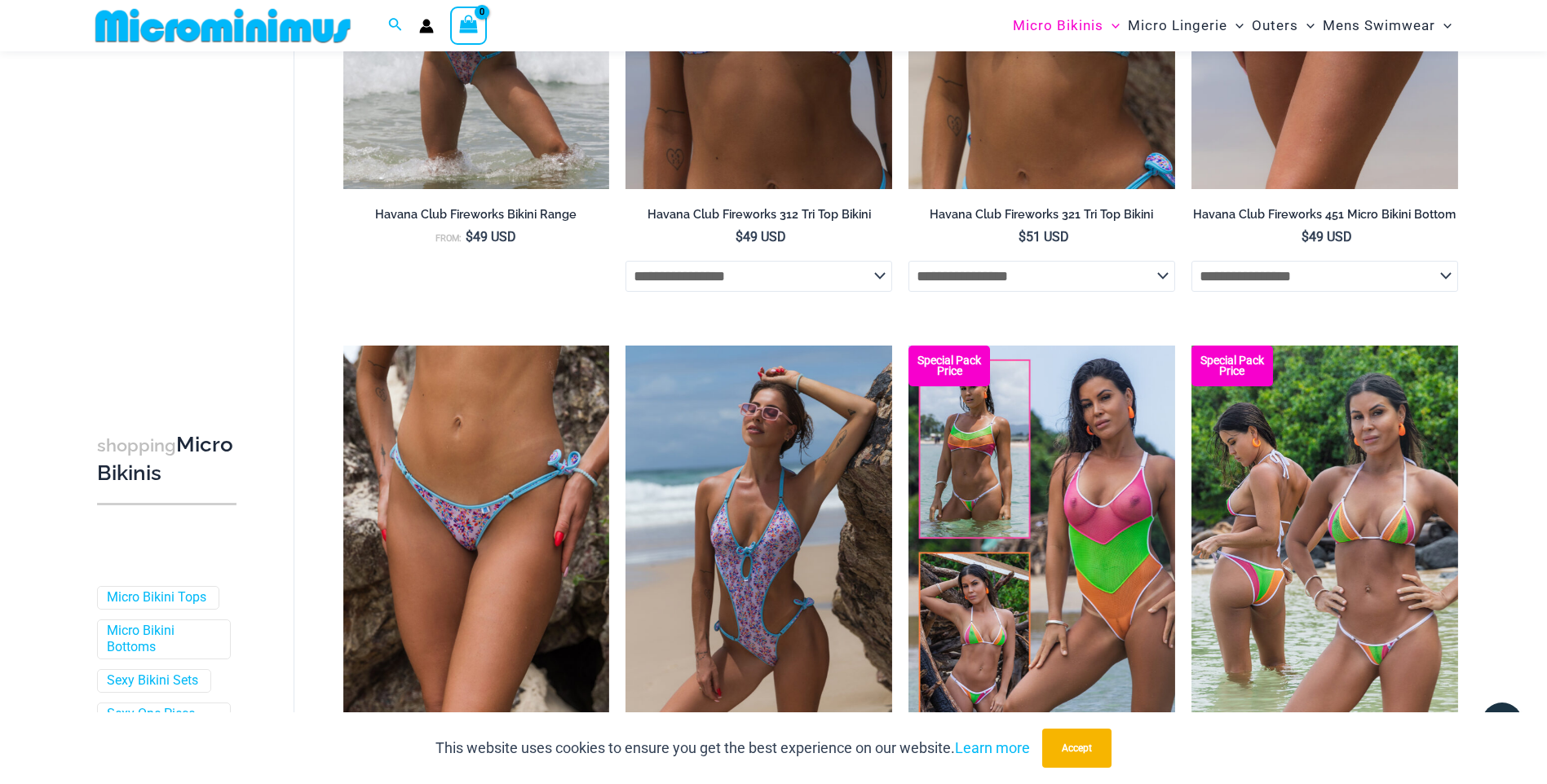
scroll to position [3424, 0]
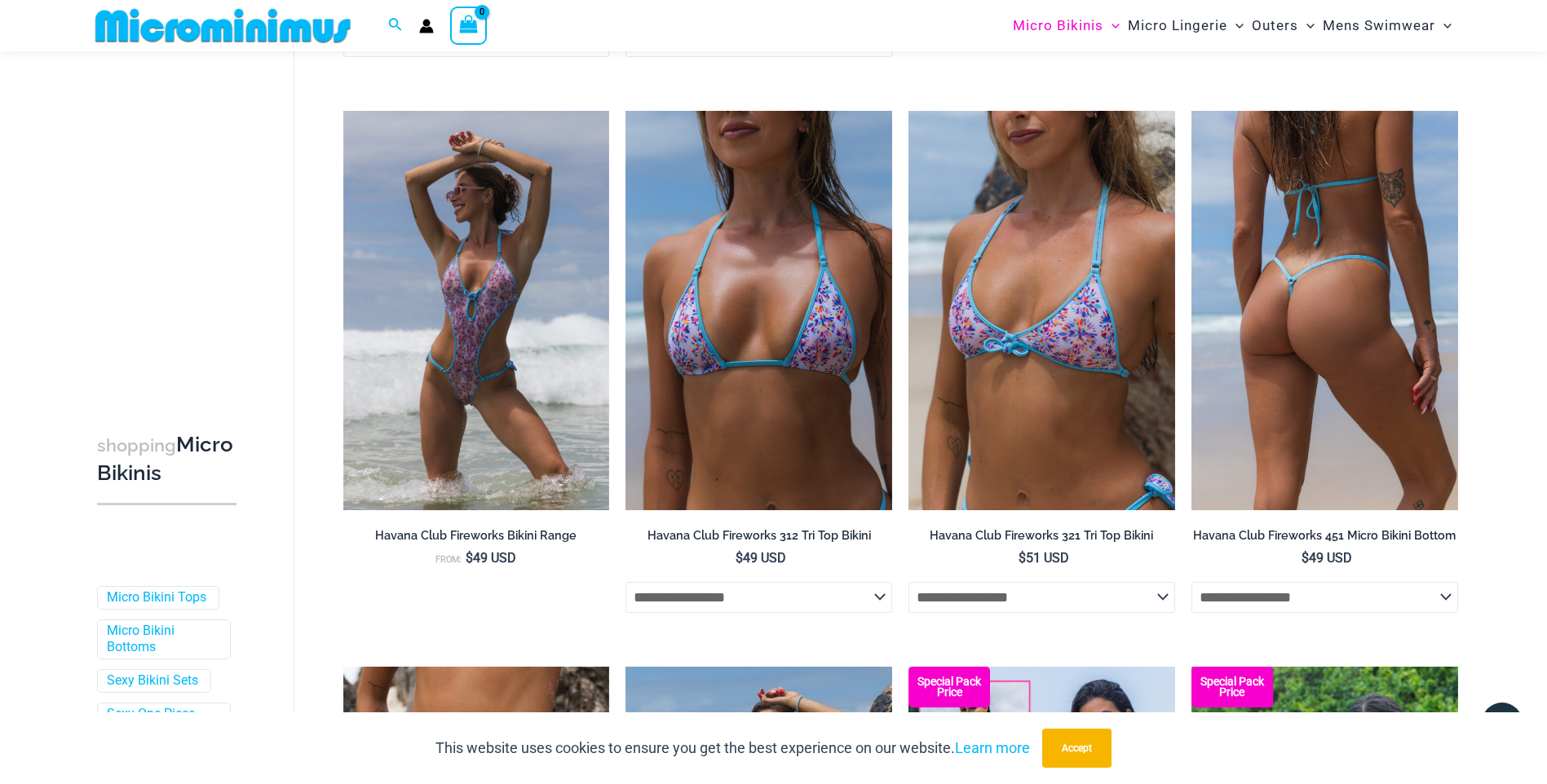
click at [1398, 370] on img at bounding box center [1325, 310] width 267 height 399
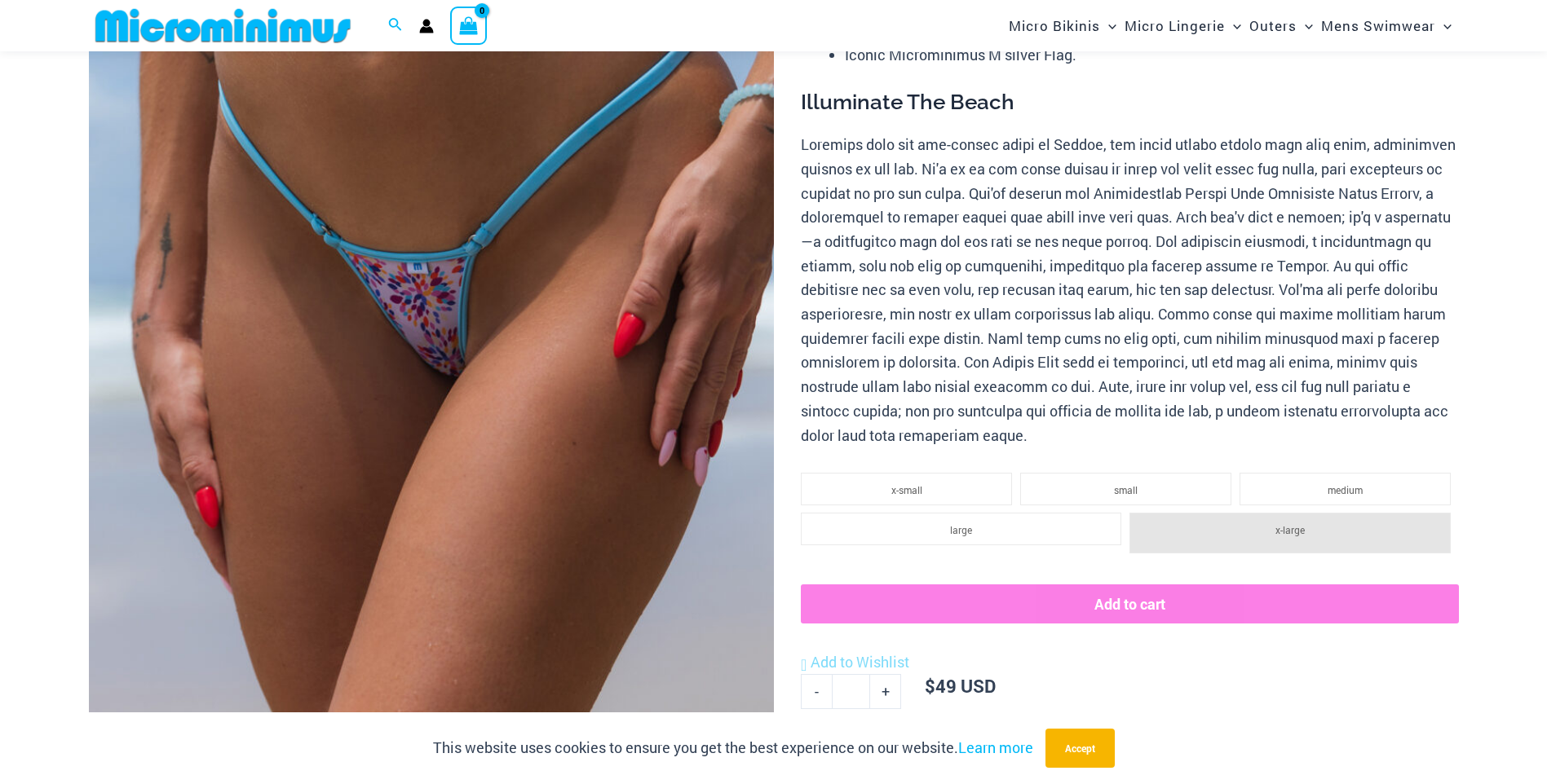
scroll to position [393, 0]
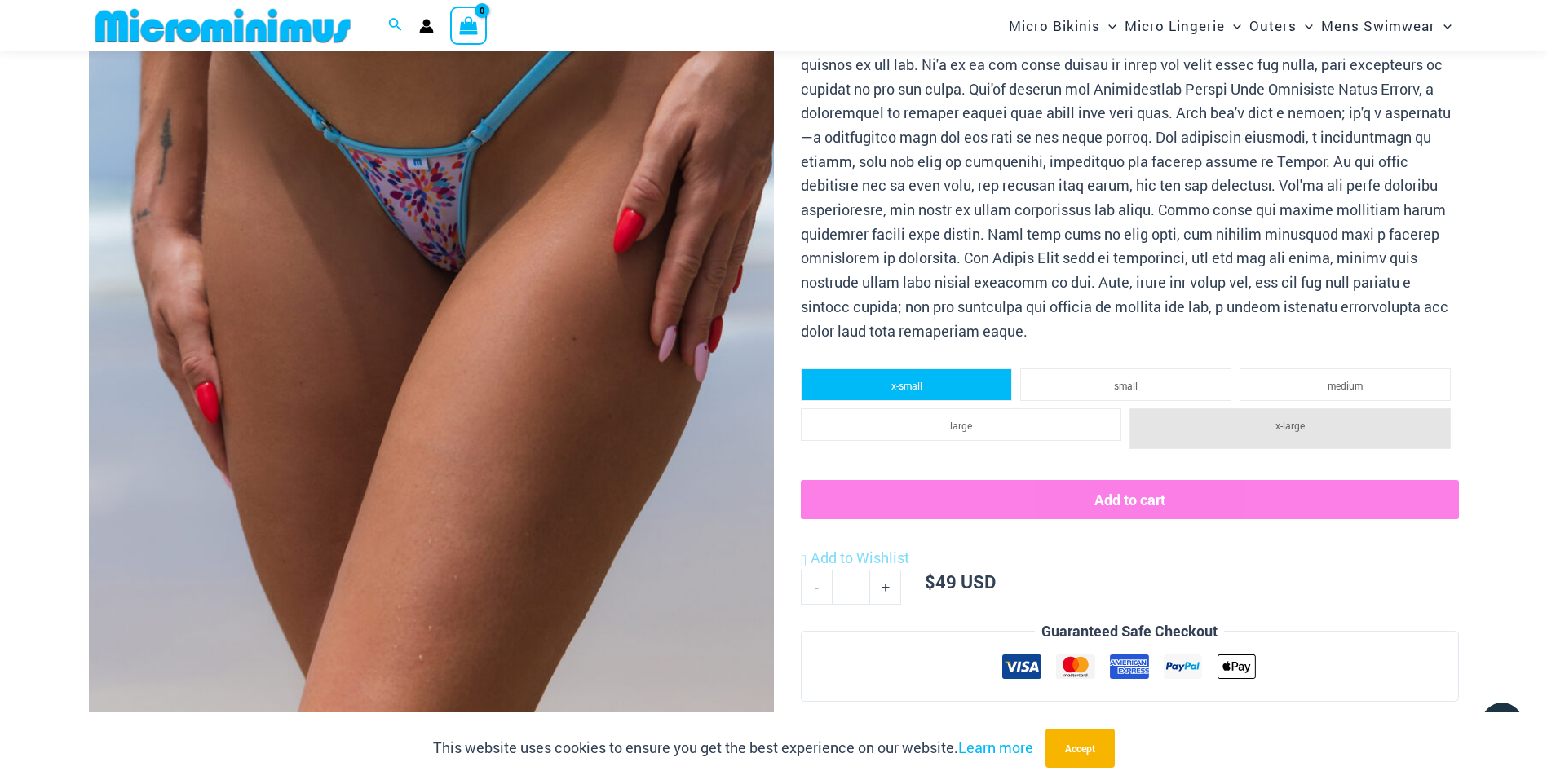
click at [936, 383] on li "x-small" at bounding box center [907, 384] width 211 height 32
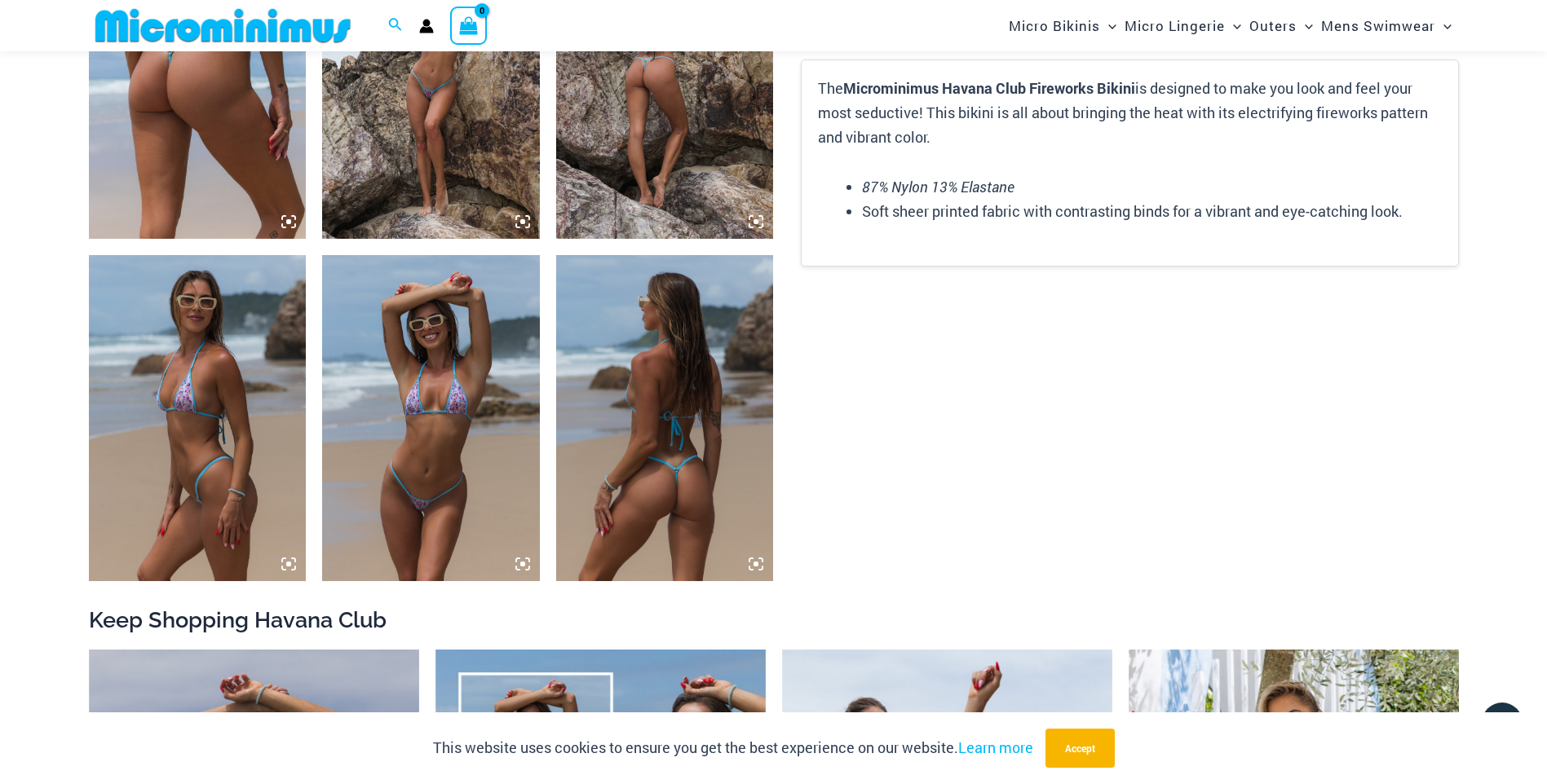
scroll to position [1289, 0]
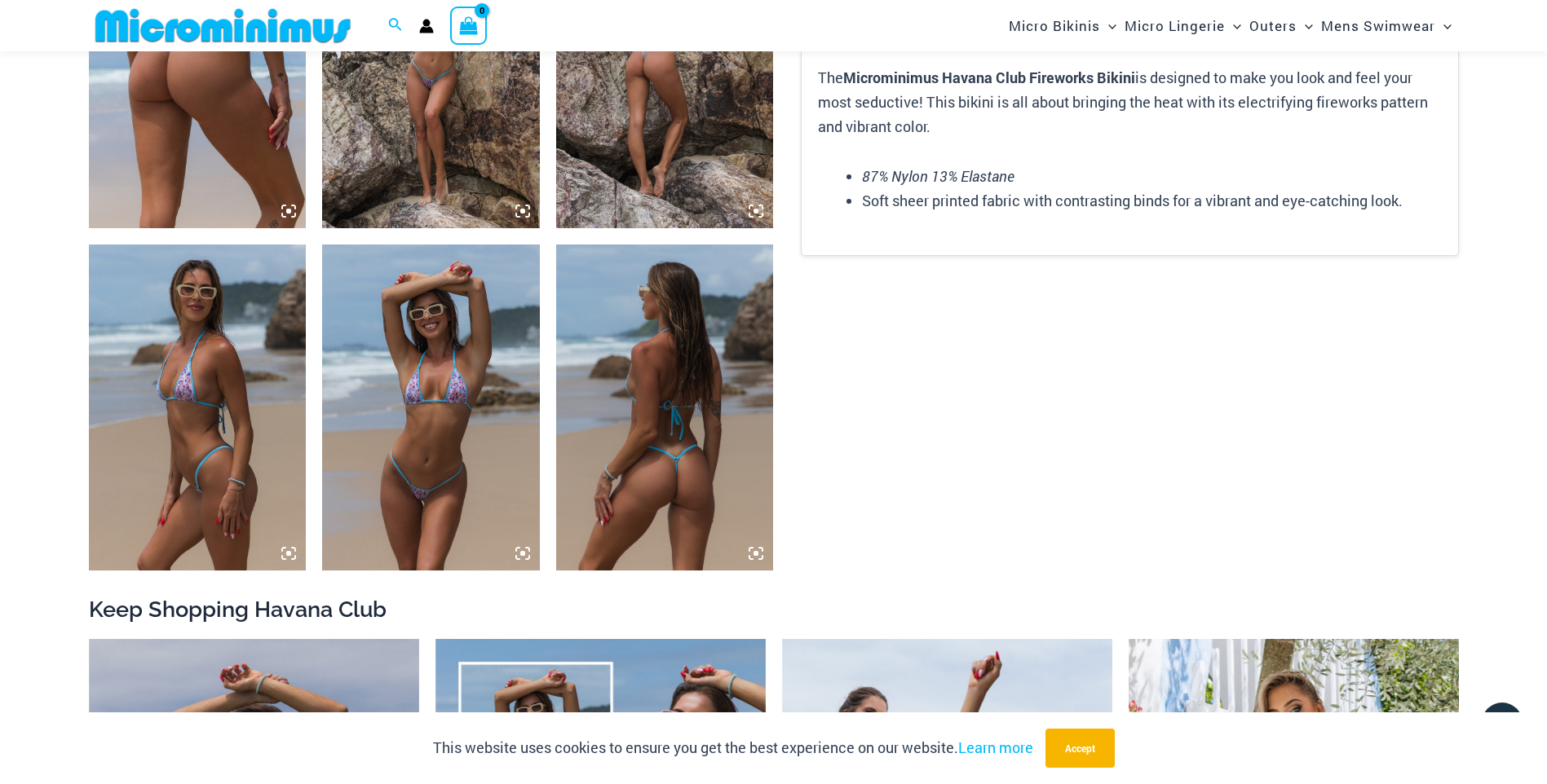
click at [685, 443] on img at bounding box center [665, 407] width 218 height 326
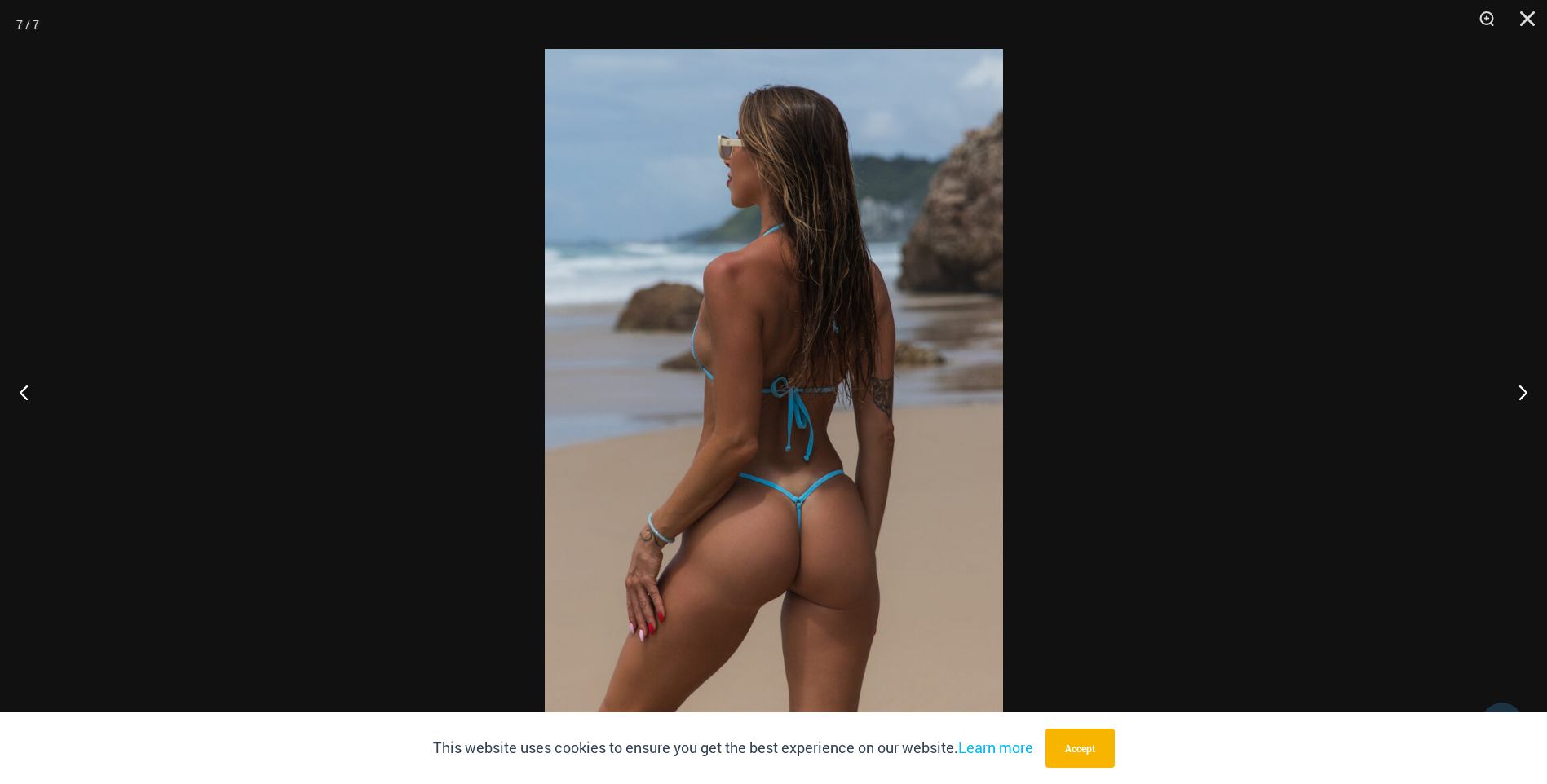
click at [1284, 352] on div at bounding box center [774, 392] width 1547 height 784
